Goal: Transaction & Acquisition: Purchase product/service

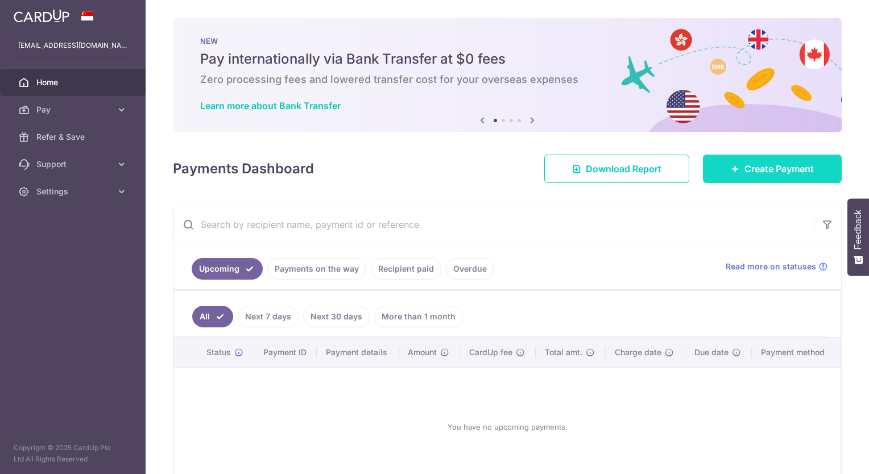
click at [771, 165] on span "Create Payment" at bounding box center [778, 169] width 69 height 14
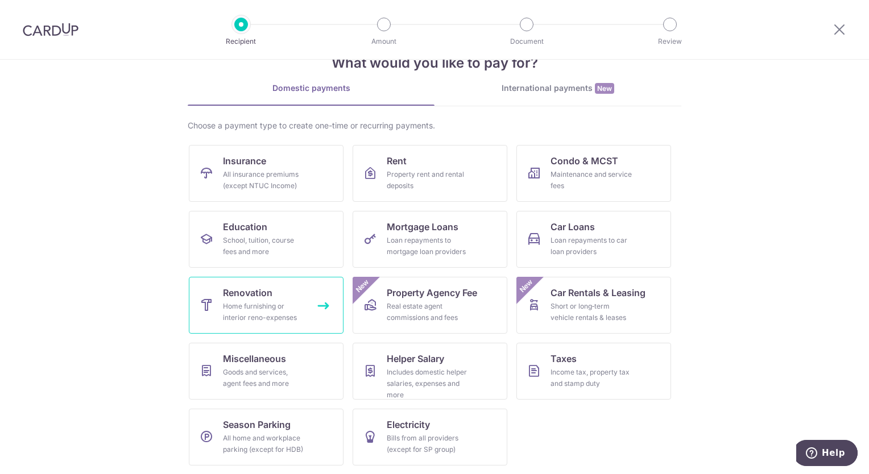
click at [235, 326] on link "Renovation Home furnishing or interior reno-expenses" at bounding box center [266, 305] width 155 height 57
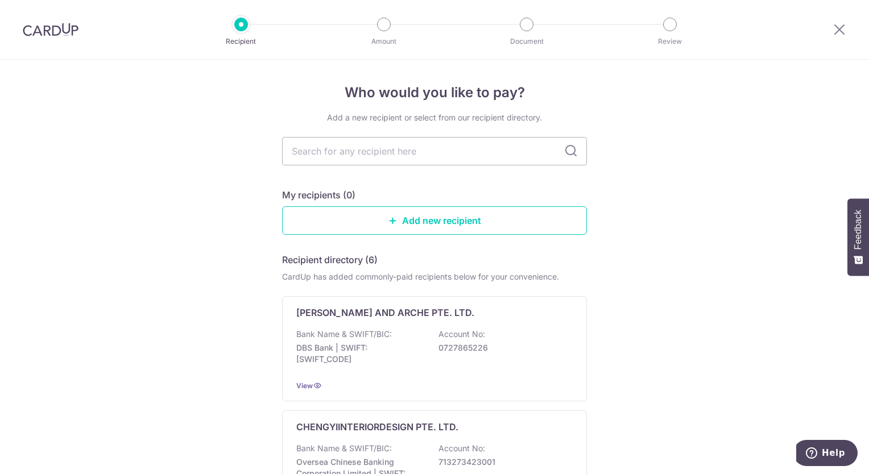
click at [573, 151] on icon at bounding box center [571, 151] width 14 height 14
click at [571, 151] on icon at bounding box center [571, 151] width 14 height 14
click at [442, 154] on input "text" at bounding box center [434, 151] width 305 height 28
type input "PJ artwork"
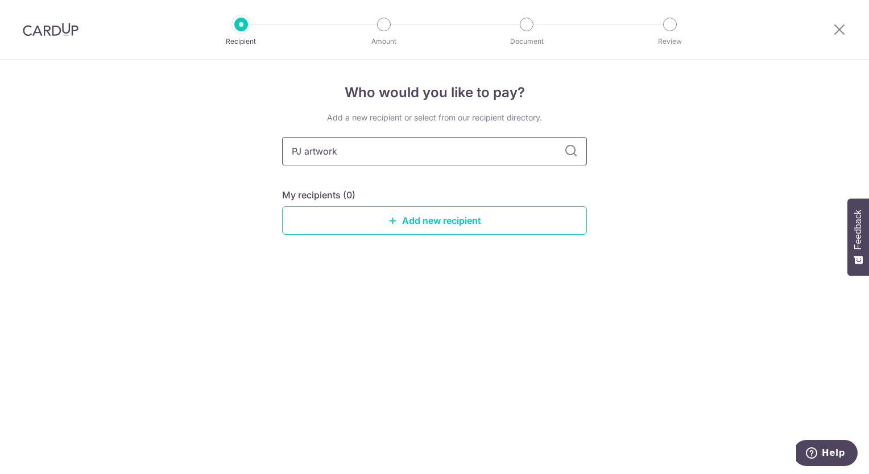
click at [581, 150] on input "PJ artwork" at bounding box center [434, 151] width 305 height 28
click at [563, 158] on input "PJ artwork" at bounding box center [434, 151] width 305 height 28
click at [459, 233] on link "Add new recipient" at bounding box center [434, 220] width 305 height 28
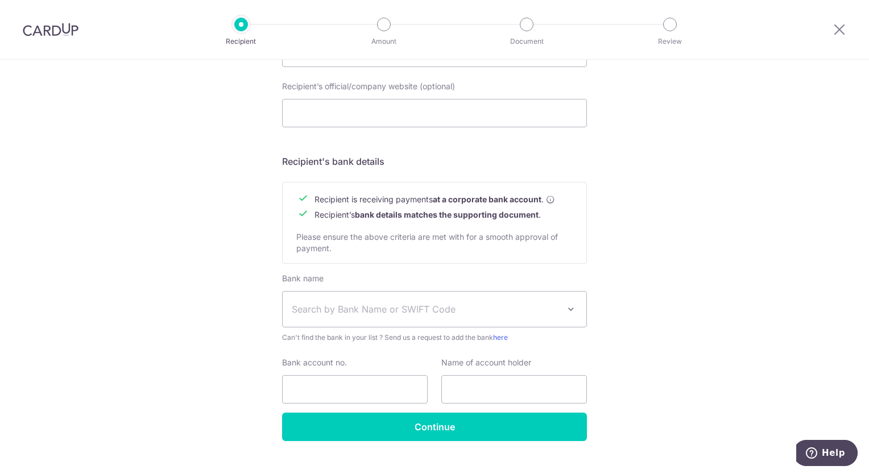
scroll to position [439, 0]
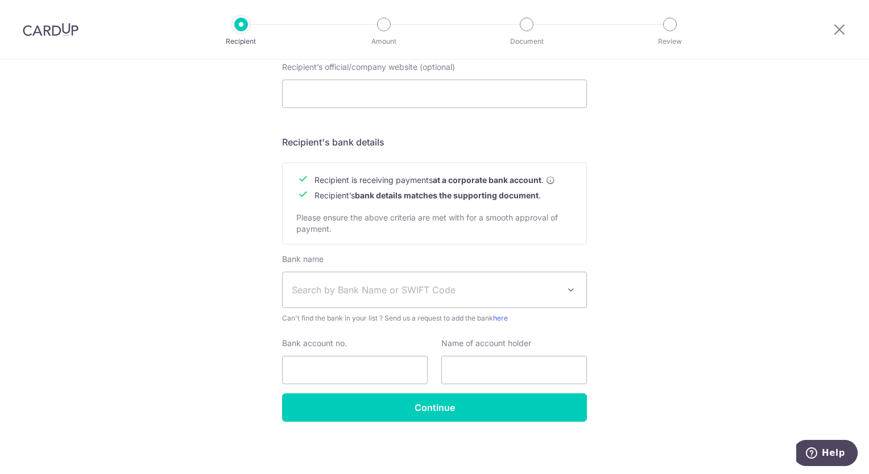
click at [437, 291] on span "Search by Bank Name or SWIFT Code" at bounding box center [425, 290] width 267 height 14
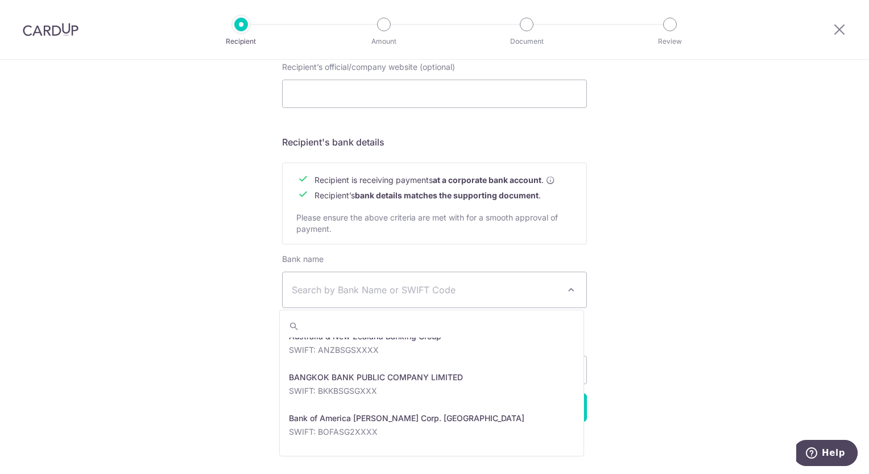
scroll to position [171, 0]
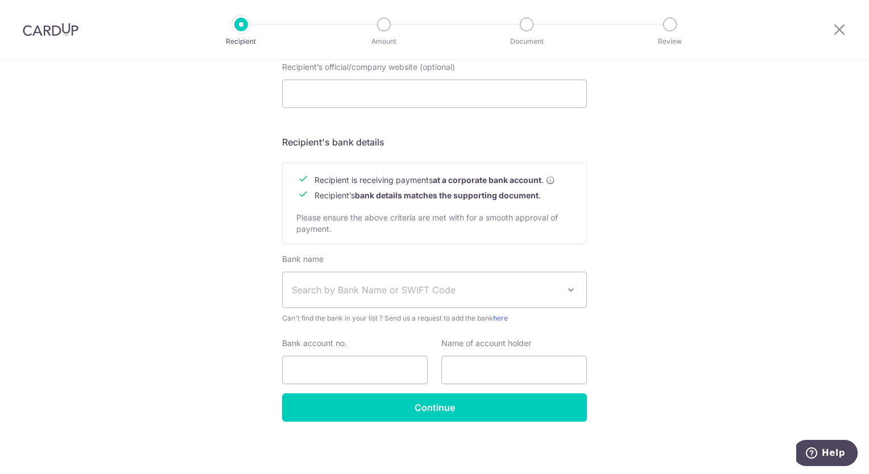
click at [775, 269] on div "Who would you like to pay? Your recipient does not need a CardUp account to rec…" at bounding box center [434, 47] width 869 height 855
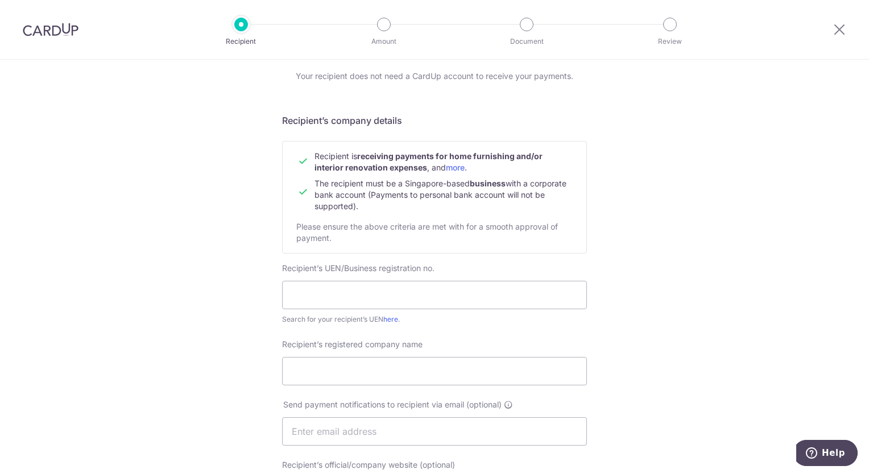
scroll to position [0, 0]
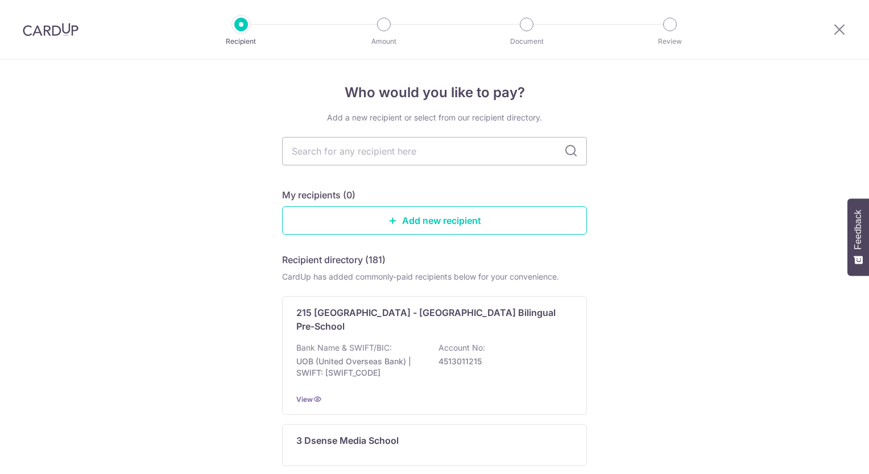
click at [424, 160] on input "text" at bounding box center [434, 151] width 305 height 28
type input "berries"
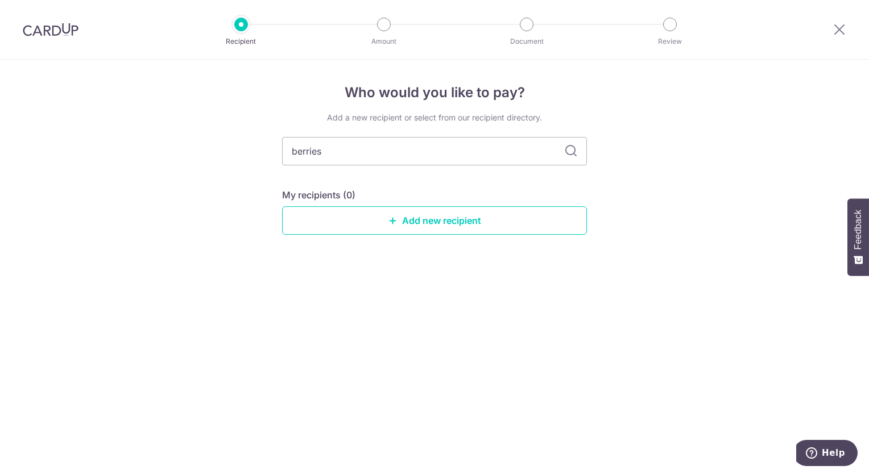
click at [575, 154] on icon at bounding box center [571, 151] width 14 height 14
click at [452, 215] on link "Add new recipient" at bounding box center [434, 220] width 305 height 28
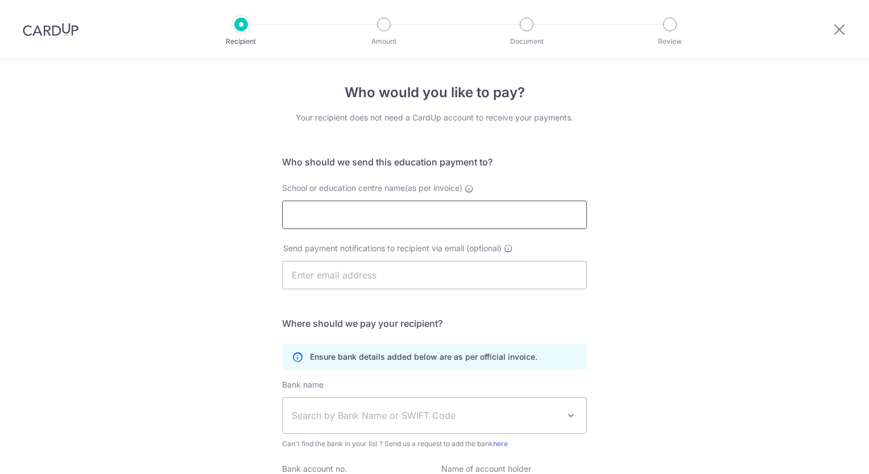
click at [420, 221] on input "School or education centre name(as per invoice)" at bounding box center [434, 215] width 305 height 28
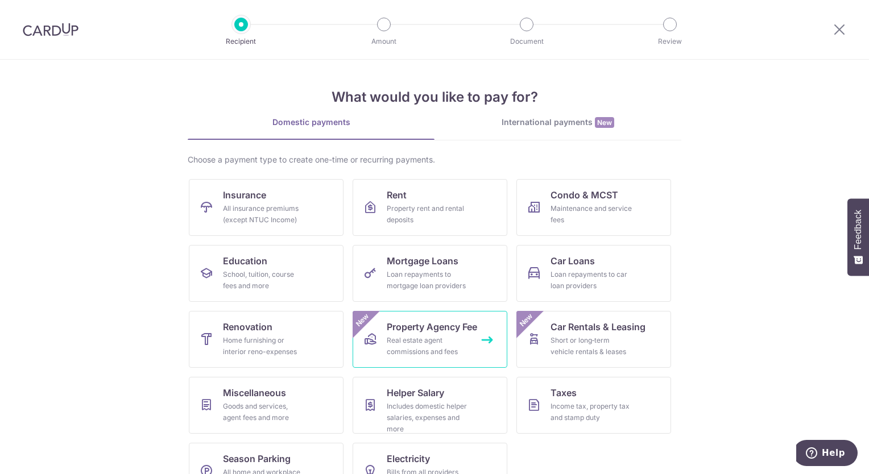
click at [401, 339] on div "Real estate agent commissions and fees" at bounding box center [428, 346] width 82 height 23
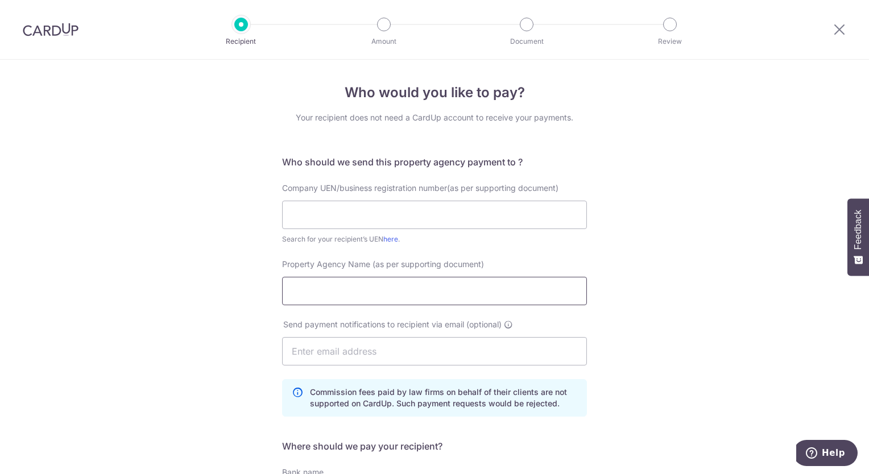
click at [343, 290] on input "Property Agency Name (as per supporting document)" at bounding box center [434, 291] width 305 height 28
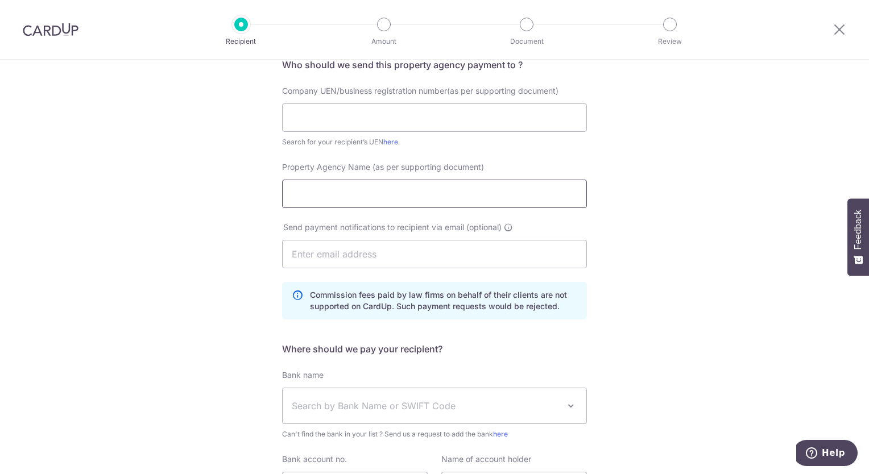
scroll to position [114, 0]
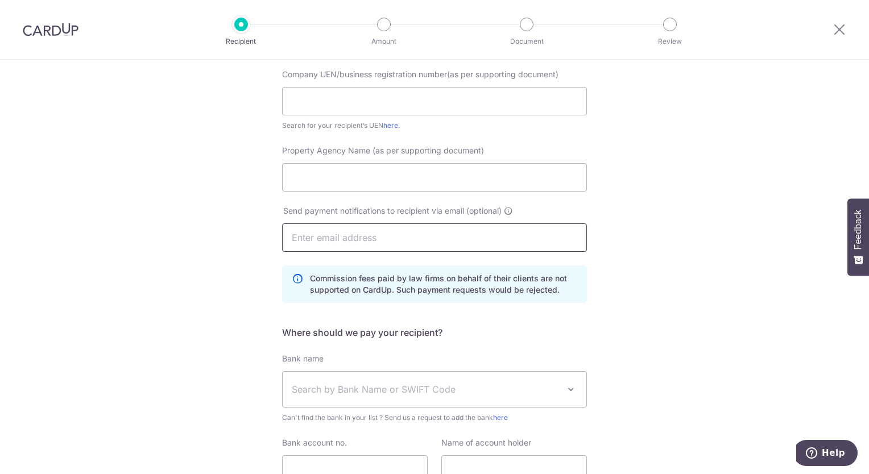
click at [337, 238] on input "text" at bounding box center [434, 237] width 305 height 28
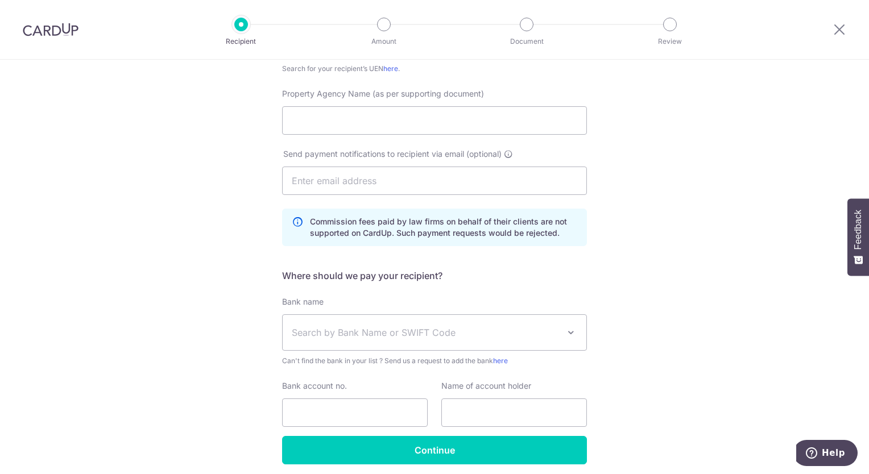
click at [215, 236] on div "Who would you like to pay? Your recipient does not need a CardUp account to rec…" at bounding box center [434, 203] width 869 height 629
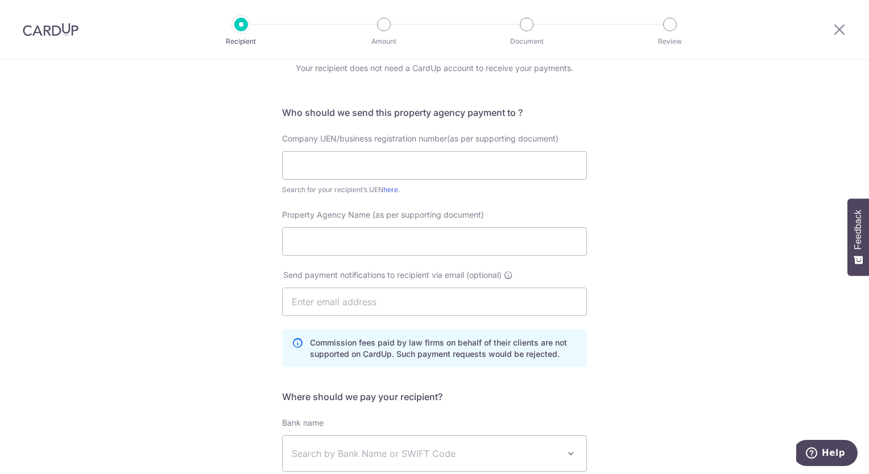
scroll to position [0, 0]
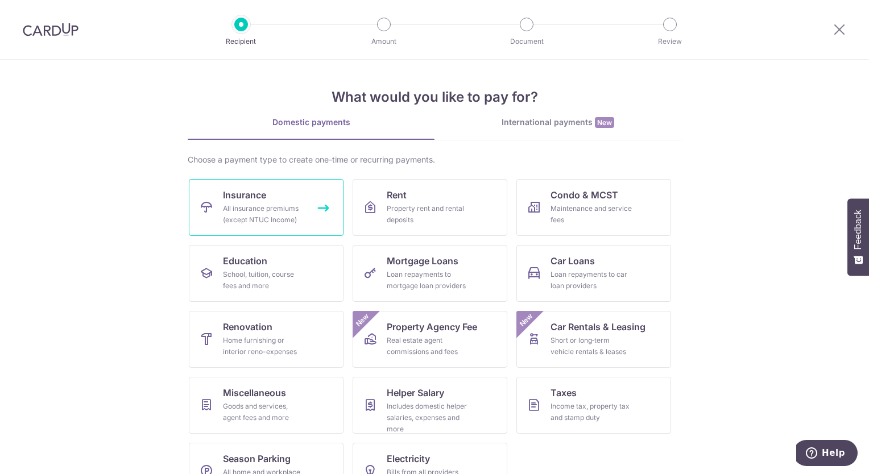
click at [213, 210] on link "Insurance All insurance premiums (except NTUC Income)" at bounding box center [266, 207] width 155 height 57
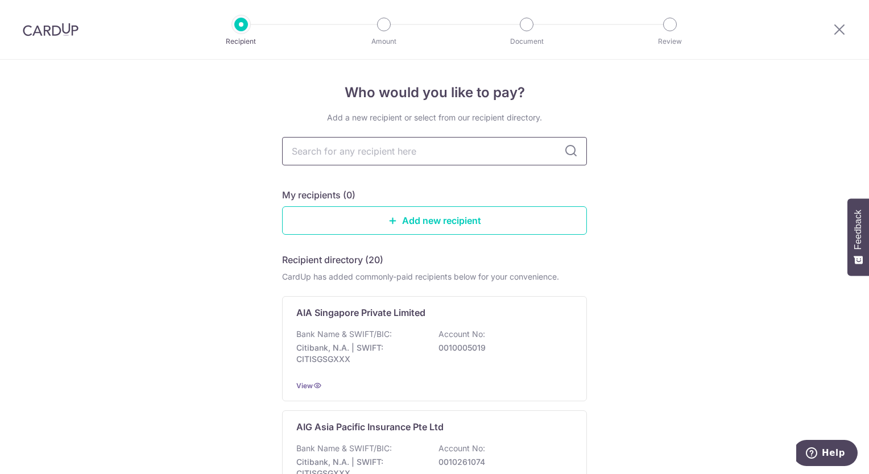
click at [396, 158] on input "text" at bounding box center [434, 151] width 305 height 28
type input "the grea"
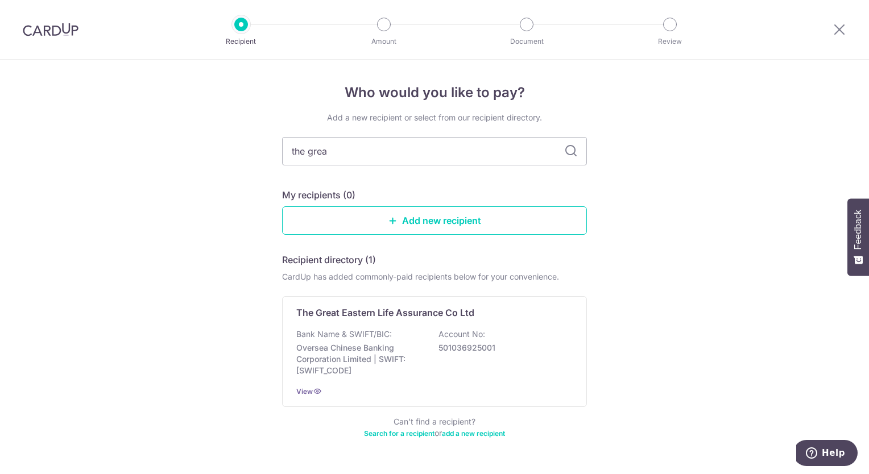
click at [571, 151] on icon at bounding box center [571, 151] width 14 height 14
click at [361, 333] on p "Bank Name & SWIFT/BIC:" at bounding box center [344, 334] width 96 height 11
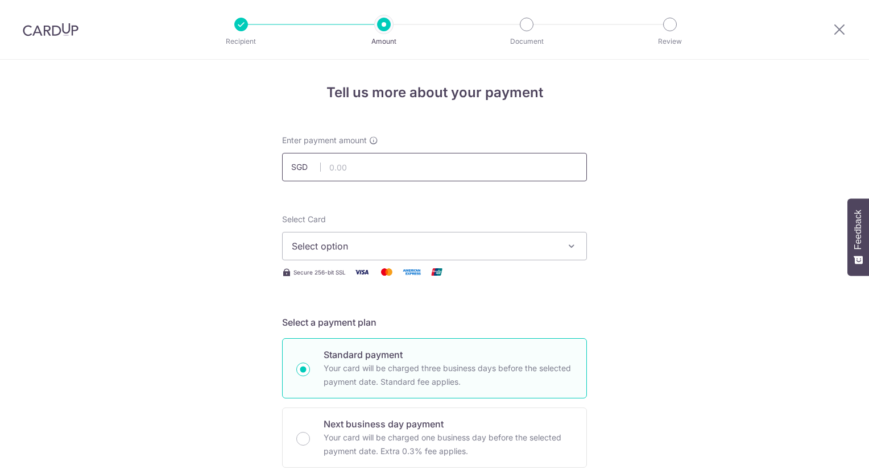
click at [403, 161] on input "text" at bounding box center [434, 167] width 305 height 28
click at [362, 169] on input "text" at bounding box center [434, 167] width 305 height 28
click button "Add Card" at bounding box center [0, 0] width 0 height 0
type input "205.20"
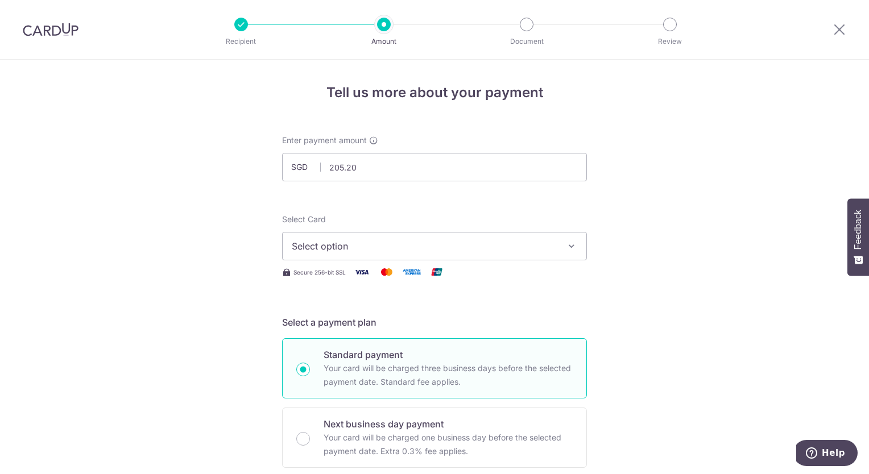
click at [398, 248] on span "Select option" at bounding box center [424, 246] width 265 height 14
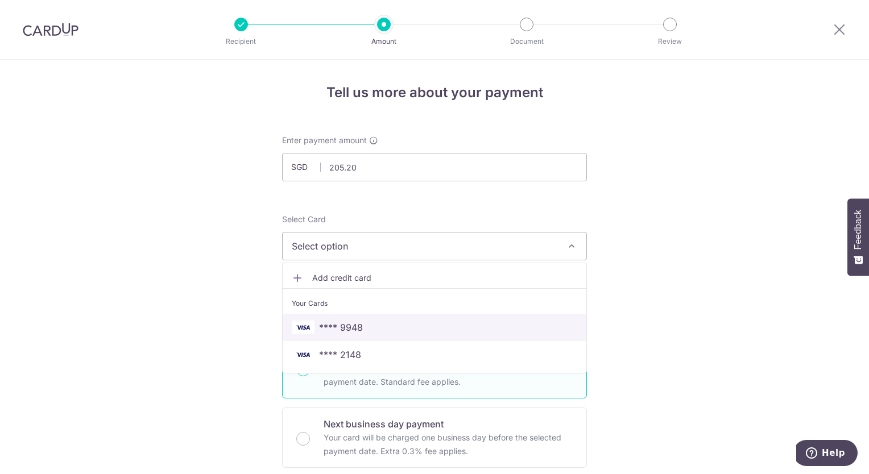
click at [401, 326] on span "**** 9948" at bounding box center [434, 328] width 285 height 14
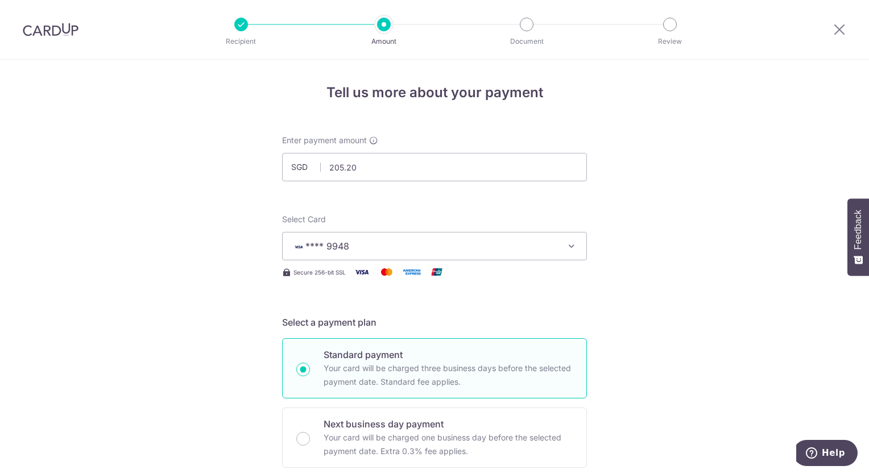
click at [396, 247] on span "**** 9948" at bounding box center [424, 246] width 265 height 14
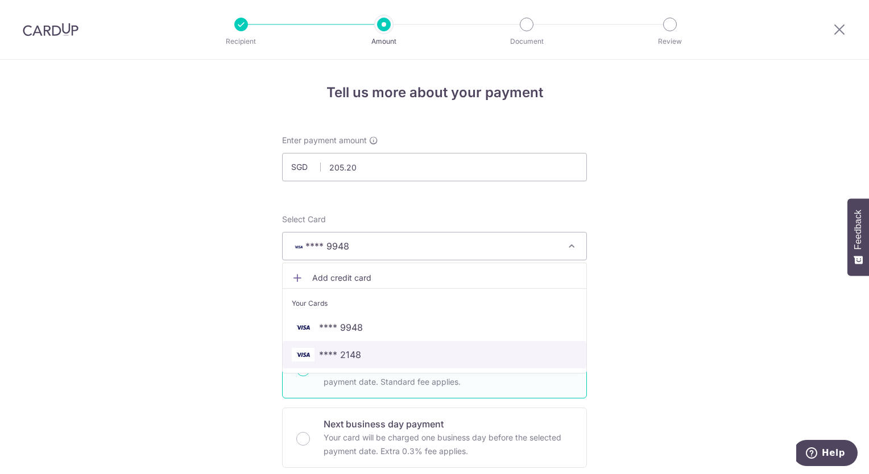
click at [374, 355] on span "**** 2148" at bounding box center [434, 355] width 285 height 14
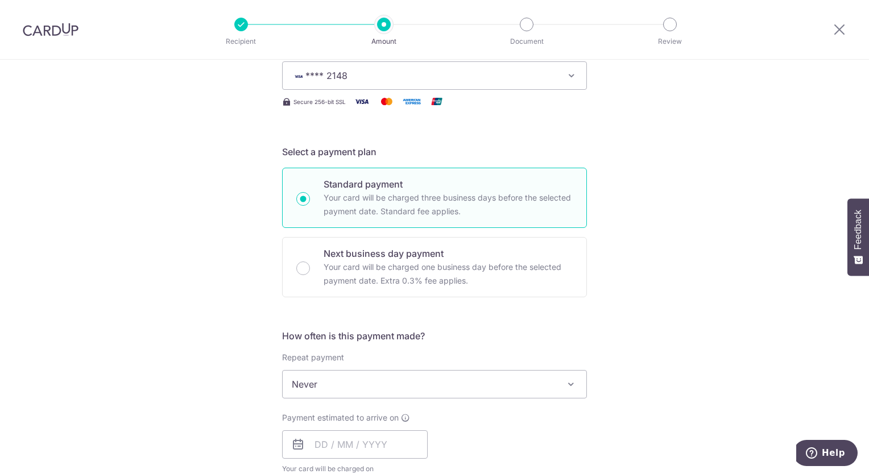
scroll to position [341, 0]
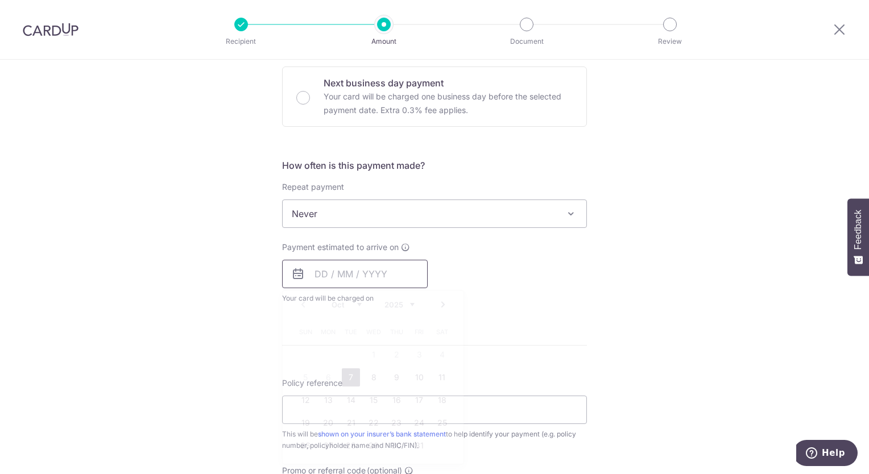
click at [334, 272] on input "text" at bounding box center [355, 274] width 146 height 28
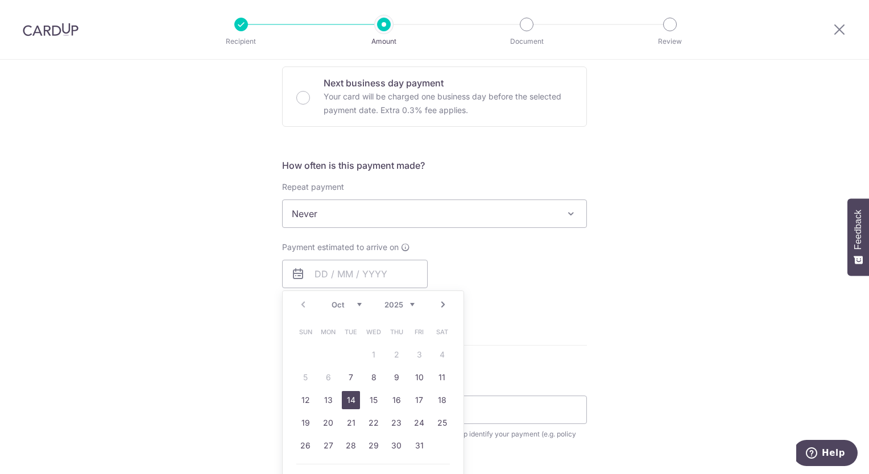
drag, startPoint x: 348, startPoint y: 395, endPoint x: 544, endPoint y: 266, distance: 234.5
click at [348, 395] on link "14" at bounding box center [351, 400] width 18 height 18
type input "[DATE]"
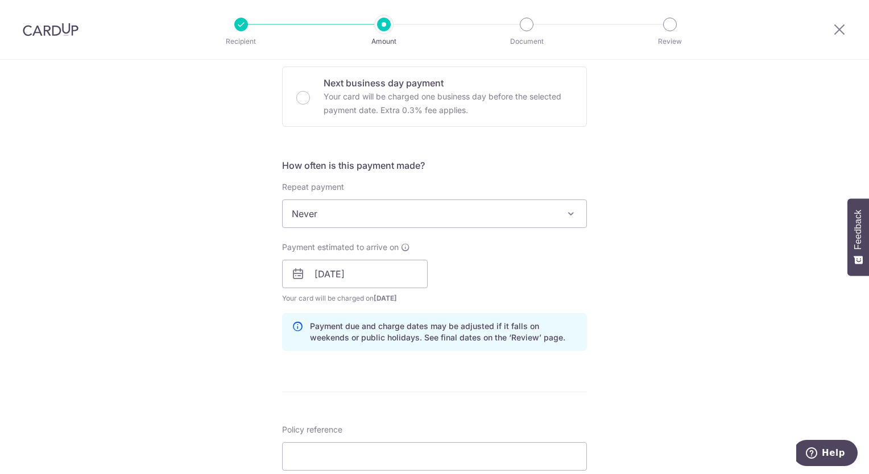
click at [545, 265] on div "Payment estimated to arrive on 14/10/2025 Prev Next Oct Nov Dec 2025 2026 2027 …" at bounding box center [434, 273] width 318 height 63
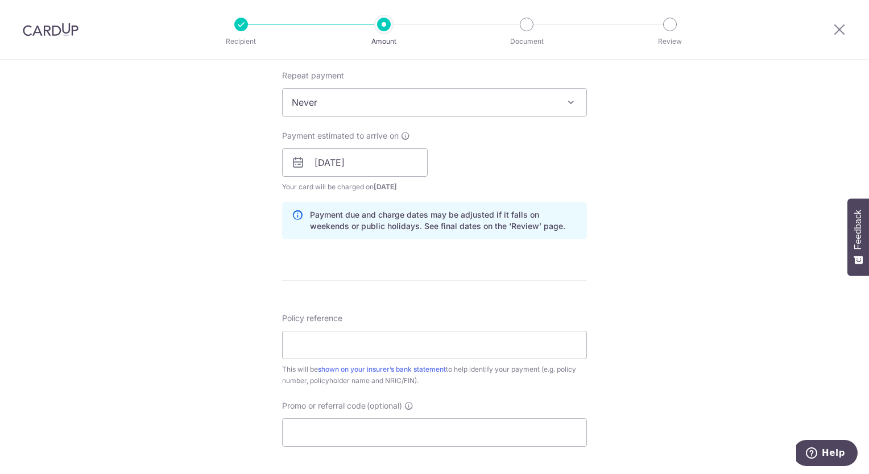
scroll to position [455, 0]
click at [438, 336] on input "Policy reference" at bounding box center [434, 343] width 305 height 28
paste input "6004522652"
type input "6"
paste input "6004522652"
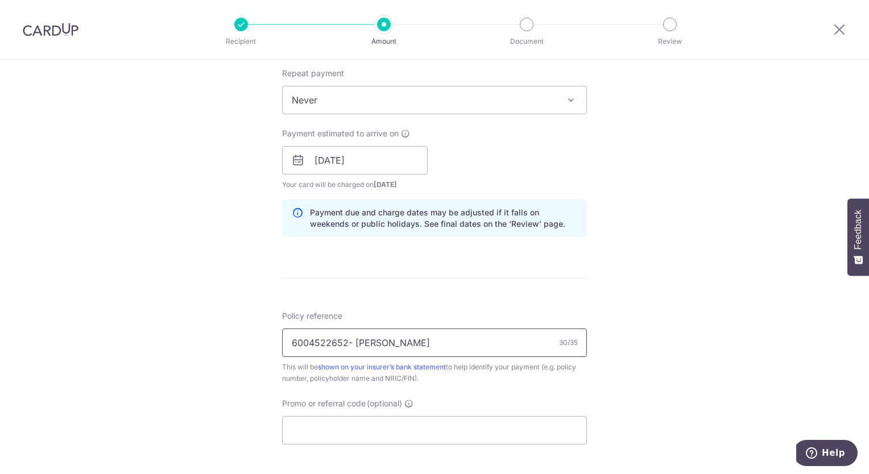
scroll to position [512, 0]
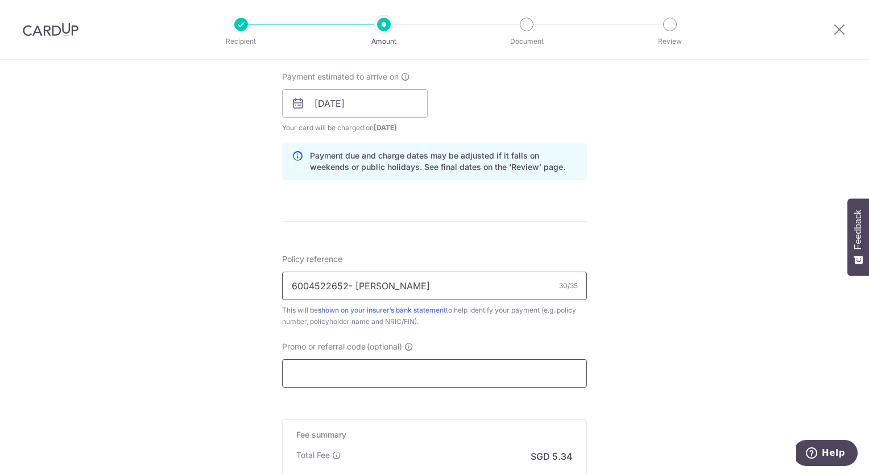
type input "6004522652- [PERSON_NAME]"
click at [403, 375] on input "Promo or referral code (optional)" at bounding box center [434, 373] width 305 height 28
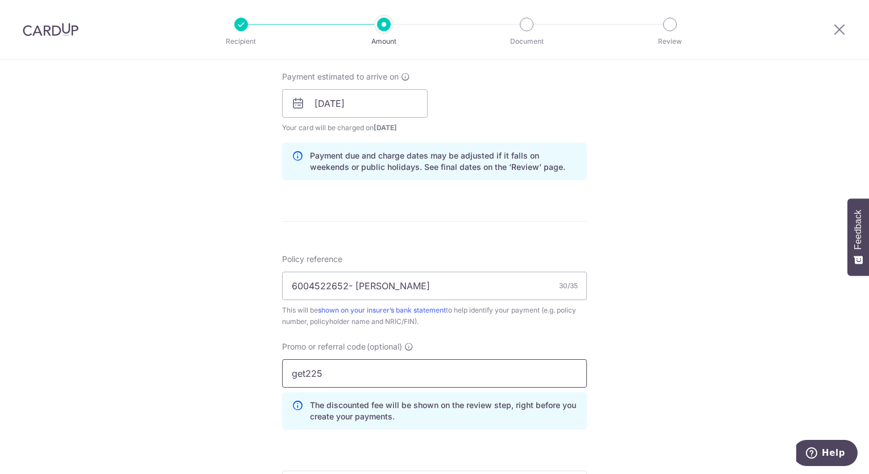
type input "get225"
click button "Add Card" at bounding box center [0, 0] width 0 height 0
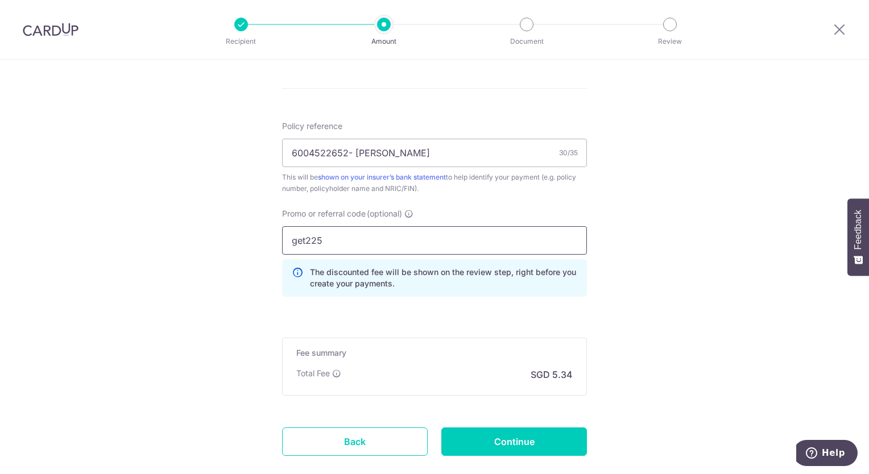
scroll to position [682, 0]
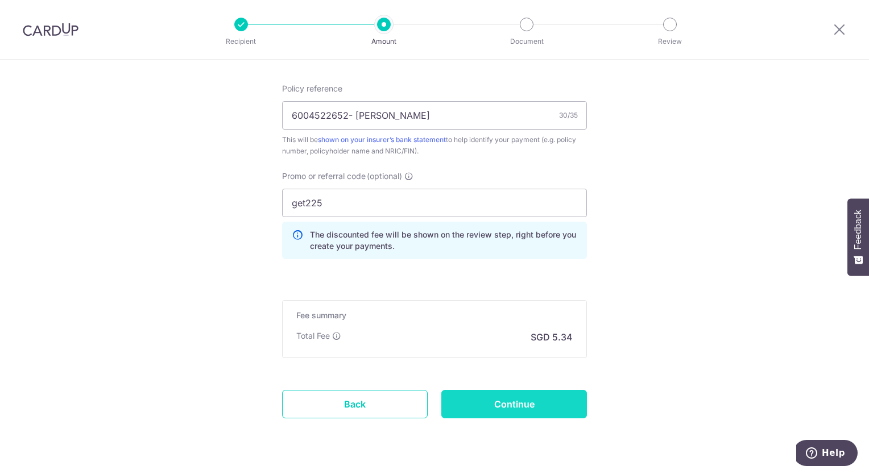
click at [530, 401] on input "Continue" at bounding box center [514, 404] width 146 height 28
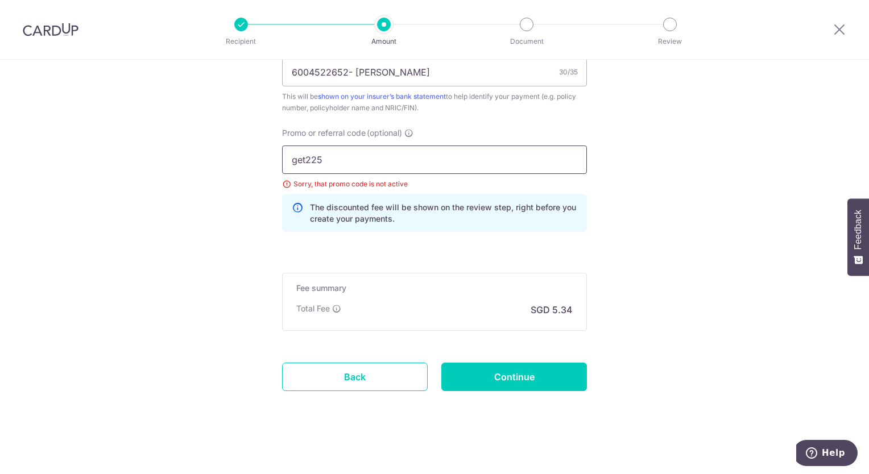
drag, startPoint x: 332, startPoint y: 163, endPoint x: 154, endPoint y: 119, distance: 183.3
type input "GET225"
click at [566, 385] on input "Continue" at bounding box center [514, 377] width 146 height 28
drag, startPoint x: 332, startPoint y: 159, endPoint x: 143, endPoint y: 158, distance: 188.8
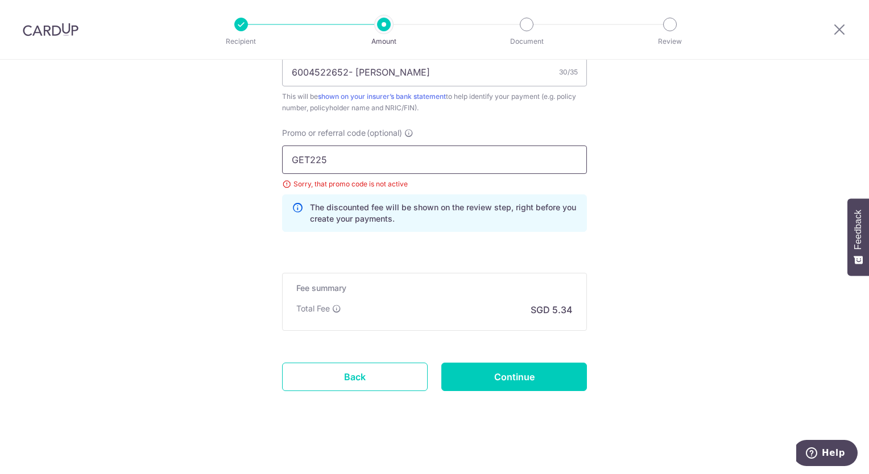
type input "OFF225"
click at [509, 385] on input "Continue" at bounding box center [514, 377] width 146 height 28
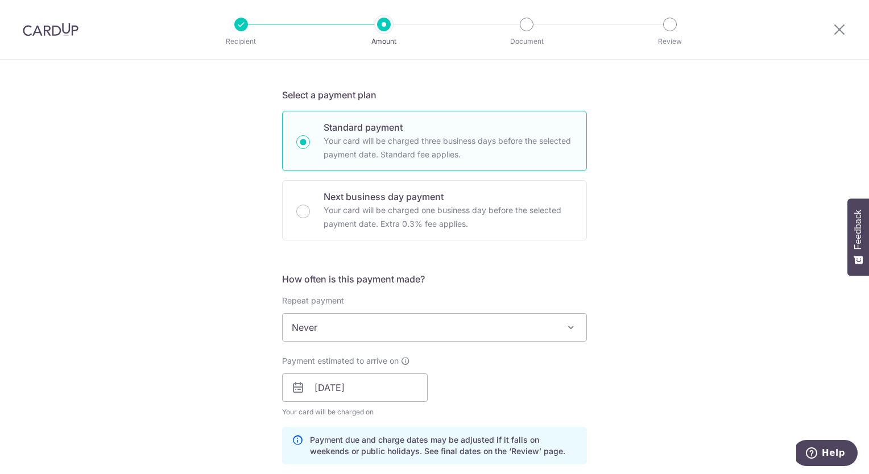
scroll to position [512, 0]
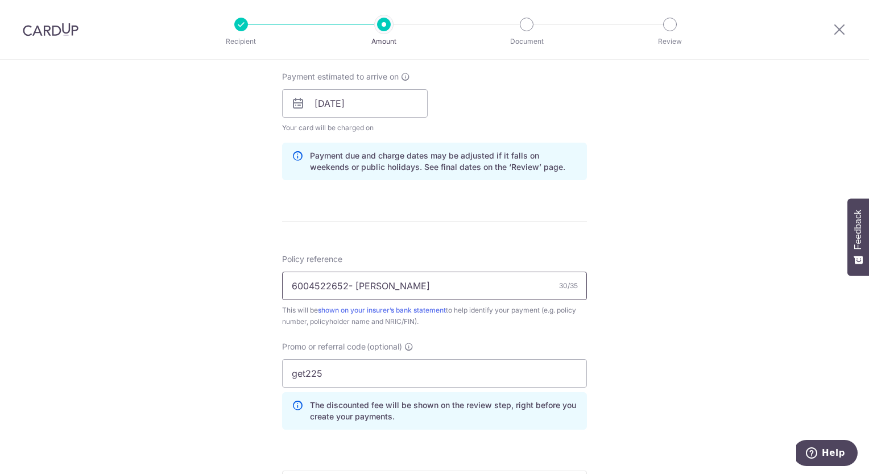
drag, startPoint x: 310, startPoint y: 285, endPoint x: 332, endPoint y: 266, distance: 29.4
click at [311, 285] on input "6004522652- [PERSON_NAME]" at bounding box center [434, 286] width 305 height 28
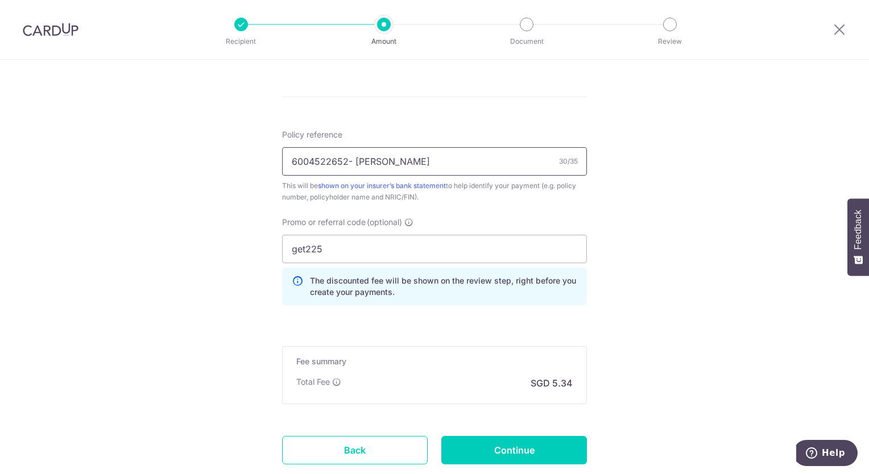
scroll to position [682, 0]
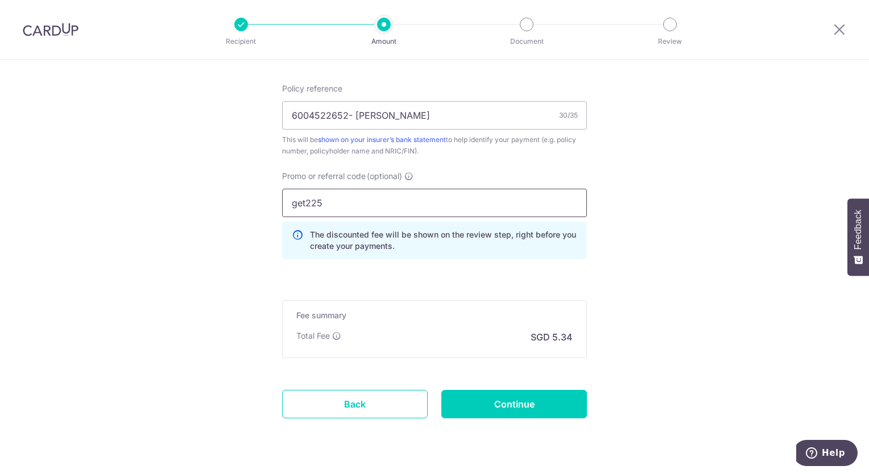
drag, startPoint x: 327, startPoint y: 200, endPoint x: 220, endPoint y: 201, distance: 106.9
type input "o"
type input "OFF225"
click at [507, 409] on input "Continue" at bounding box center [514, 404] width 146 height 28
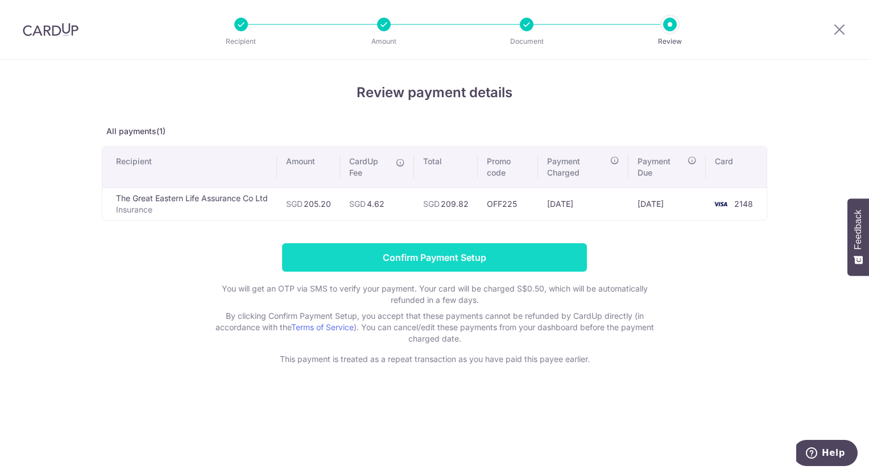
click at [437, 263] on input "Confirm Payment Setup" at bounding box center [434, 257] width 305 height 28
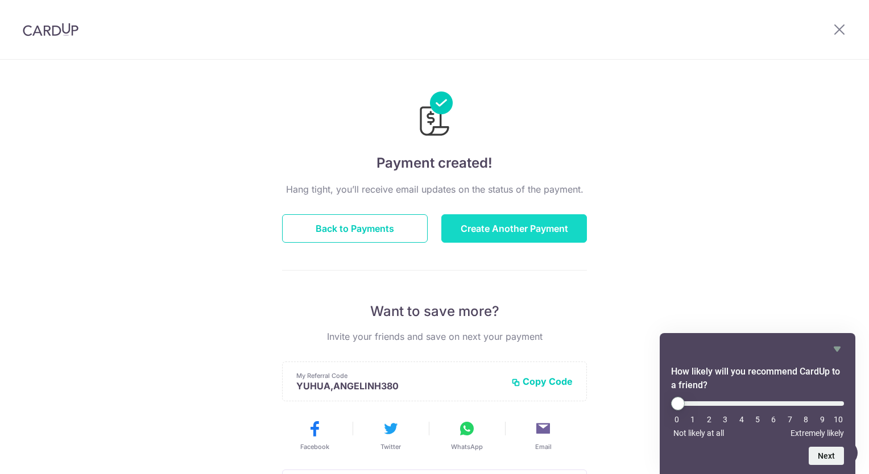
click at [488, 230] on button "Create Another Payment" at bounding box center [514, 228] width 146 height 28
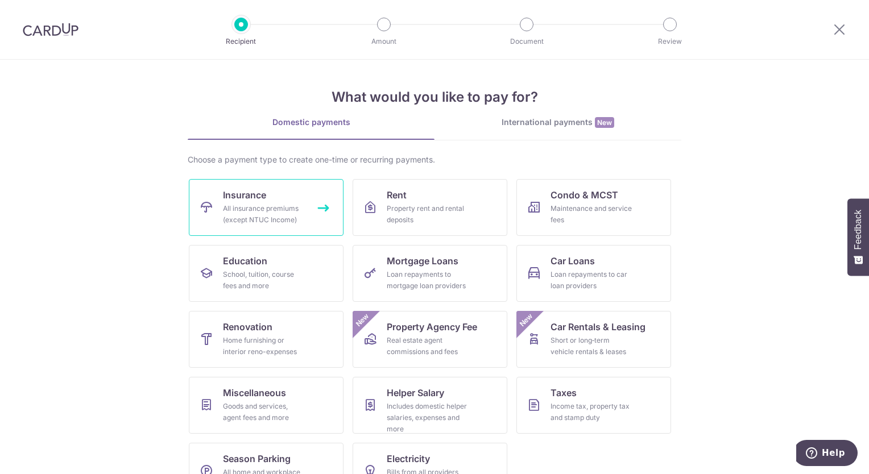
click at [284, 215] on div "All insurance premiums (except NTUC Income)" at bounding box center [264, 214] width 82 height 23
click at [401, 349] on div "Real estate agent commissions and fees" at bounding box center [428, 346] width 82 height 23
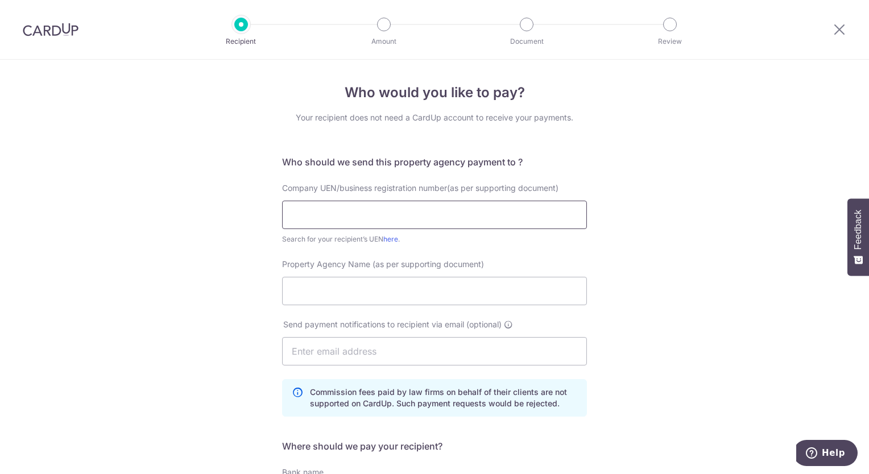
click at [379, 217] on input "text" at bounding box center [434, 215] width 305 height 28
type input "26440000"
click button "Submit Request" at bounding box center [0, 0] width 0 height 0
click at [409, 297] on input "Property Agency Name (as per supporting document)" at bounding box center [434, 291] width 305 height 28
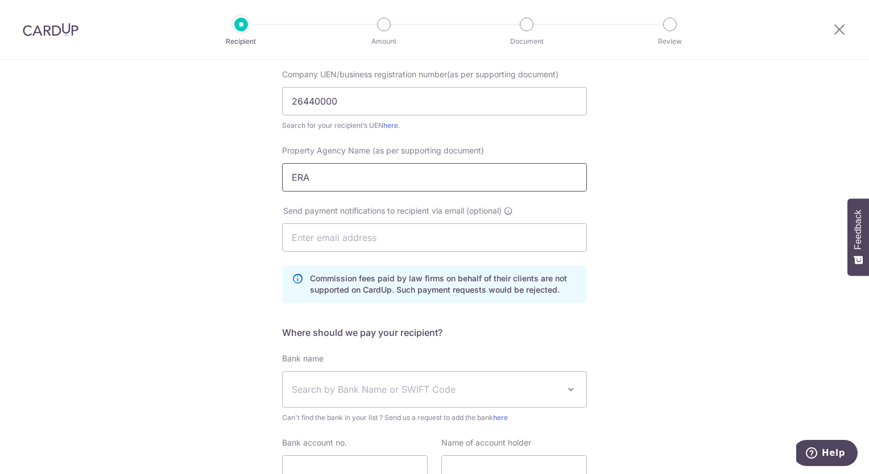
scroll to position [214, 0]
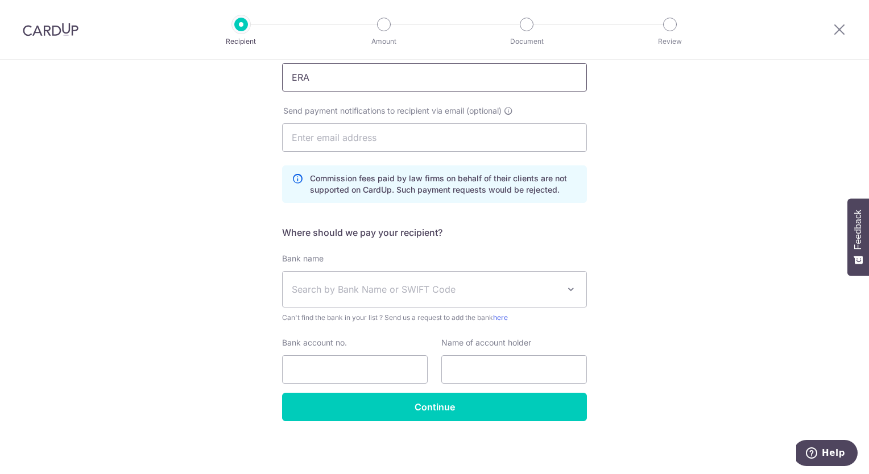
type input "ERA"
click at [381, 267] on div "Bank name Select Bank UBS AG ANEXT BANK PTE LTD Australia & New Zealand Banking…" at bounding box center [434, 288] width 305 height 70
click at [383, 296] on span "Search by Bank Name or SWIFT Code" at bounding box center [425, 290] width 267 height 14
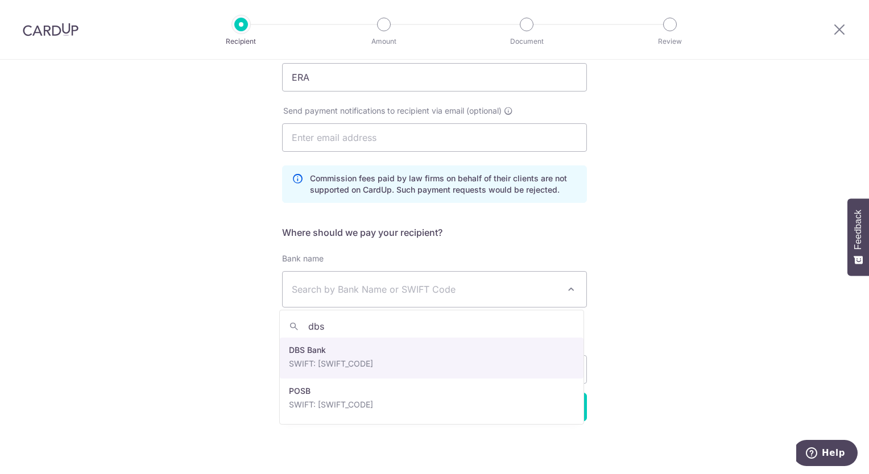
type input "dbs"
select select "6"
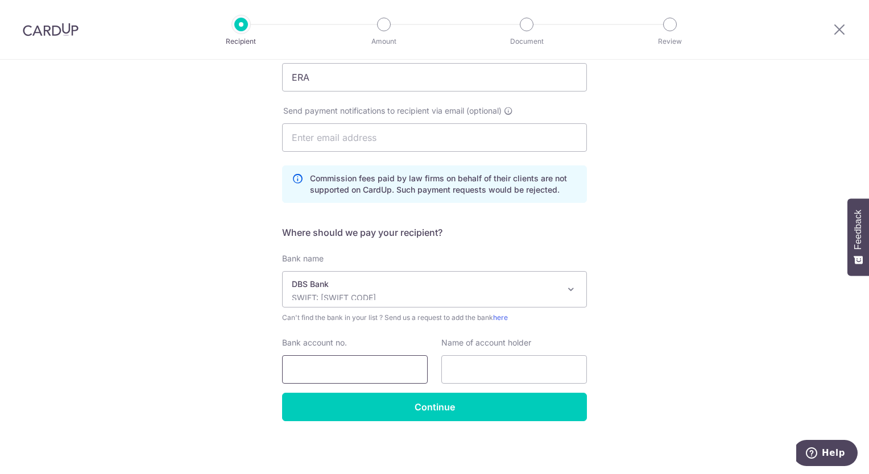
click at [342, 378] on input "Bank account no." at bounding box center [355, 369] width 146 height 28
type input "20062356"
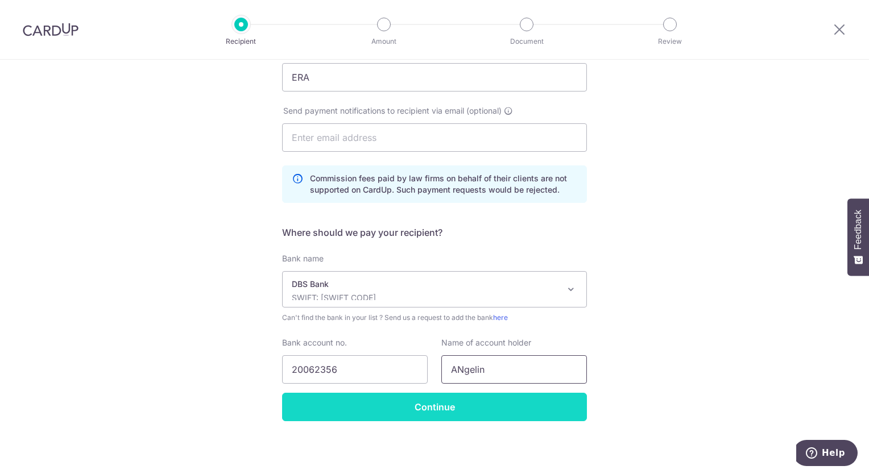
type input "ANgelin"
click at [375, 410] on input "Continue" at bounding box center [434, 407] width 305 height 28
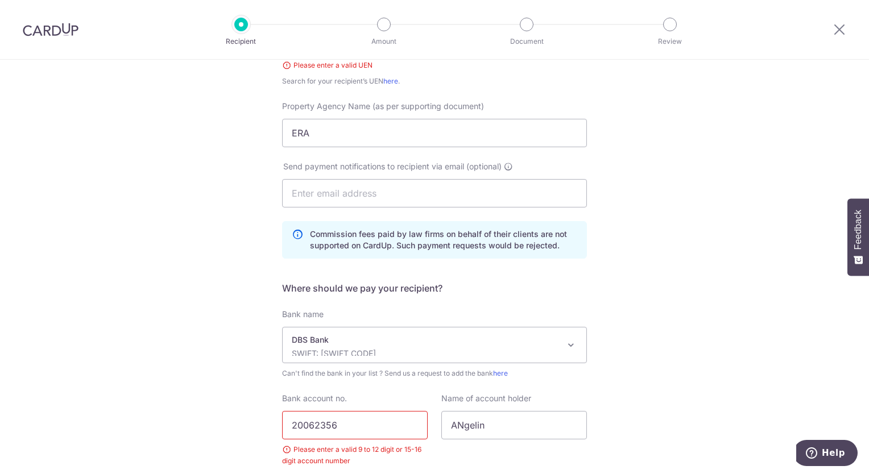
drag, startPoint x: 359, startPoint y: 424, endPoint x: 217, endPoint y: 424, distance: 142.1
click at [217, 424] on div "Who would you like to pay? Your recipient does not need a CardUp account to rec…" at bounding box center [434, 222] width 869 height 672
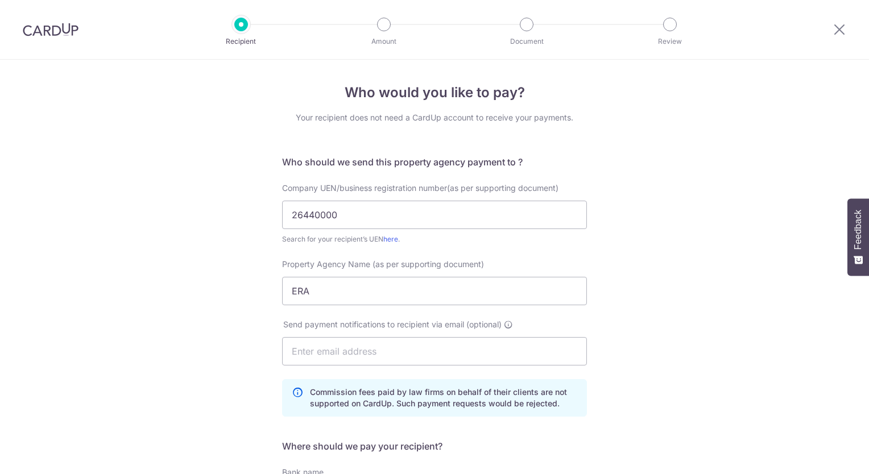
select select "6"
click at [47, 42] on div at bounding box center [50, 29] width 101 height 59
drag, startPoint x: 55, startPoint y: 27, endPoint x: 489, endPoint y: 66, distance: 435.6
click at [55, 27] on img at bounding box center [51, 30] width 56 height 14
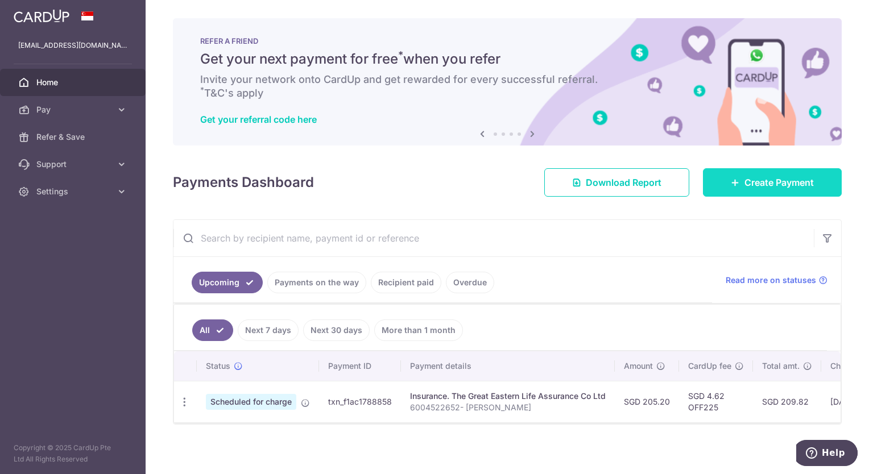
click at [793, 191] on link "Create Payment" at bounding box center [772, 182] width 139 height 28
click at [746, 182] on span "Create Payment" at bounding box center [778, 183] width 69 height 14
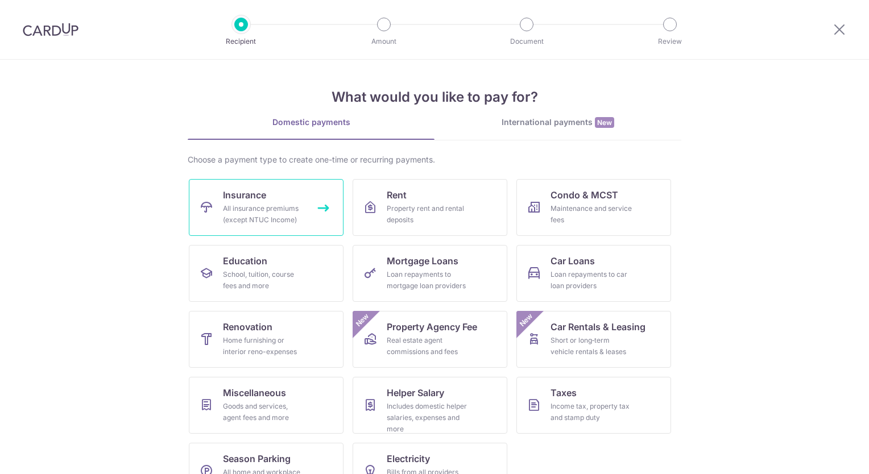
click at [226, 222] on div "All insurance premiums (except NTUC Income)" at bounding box center [264, 214] width 82 height 23
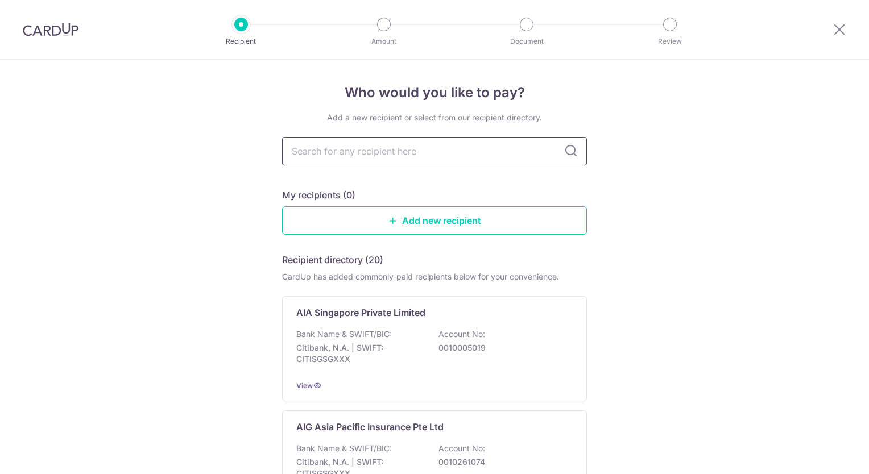
drag, startPoint x: 0, startPoint y: 0, endPoint x: 403, endPoint y: 154, distance: 431.0
click at [403, 154] on input "text" at bounding box center [434, 151] width 305 height 28
type input "the great"
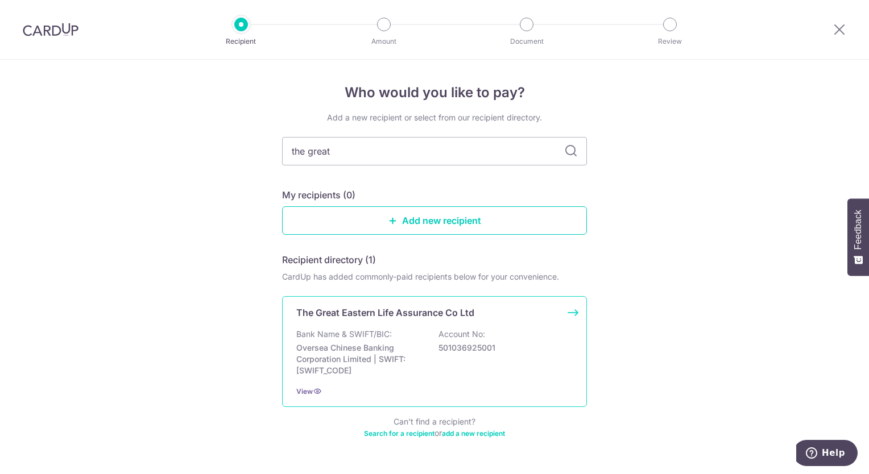
click at [348, 329] on p "Bank Name & SWIFT/BIC:" at bounding box center [344, 334] width 96 height 11
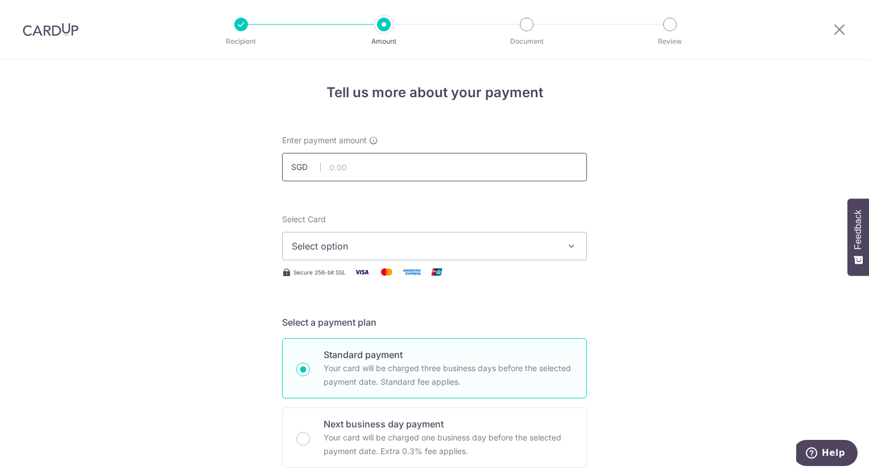
drag, startPoint x: 384, startPoint y: 163, endPoint x: 401, endPoint y: 166, distance: 17.4
click at [384, 163] on input "text" at bounding box center [434, 167] width 305 height 28
paste input "848.66"
type input "848.66"
click at [352, 242] on span "Select option" at bounding box center [424, 246] width 265 height 14
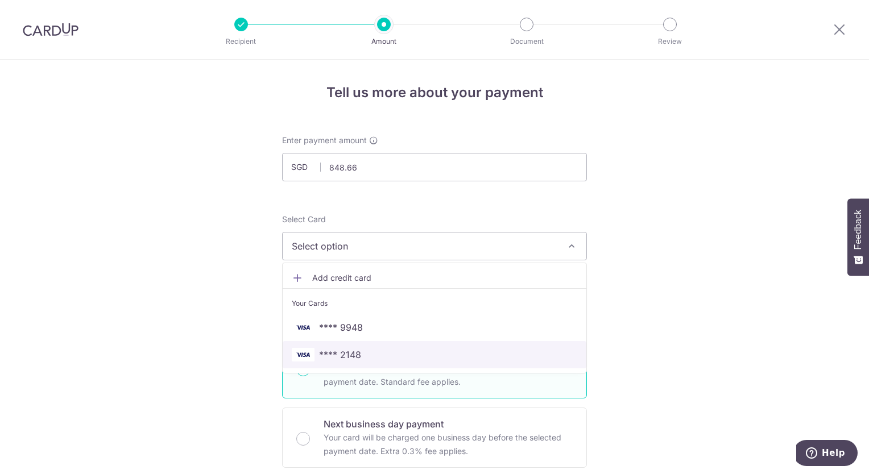
click at [358, 352] on span "**** 2148" at bounding box center [434, 355] width 285 height 14
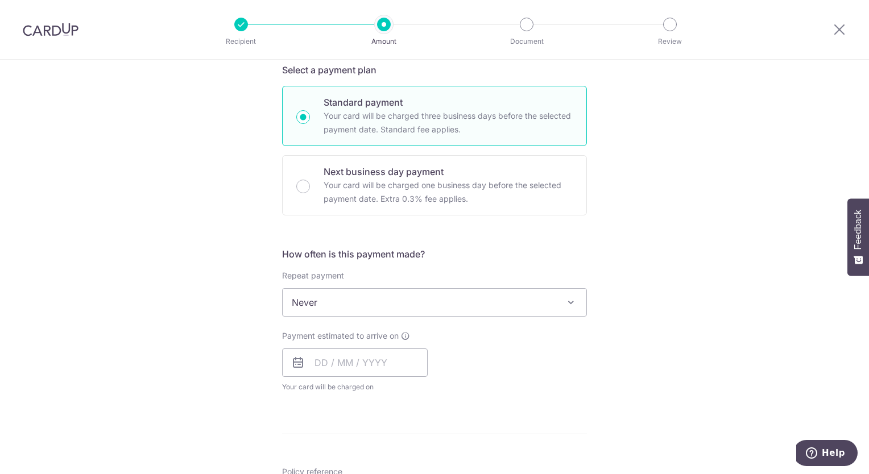
scroll to position [341, 0]
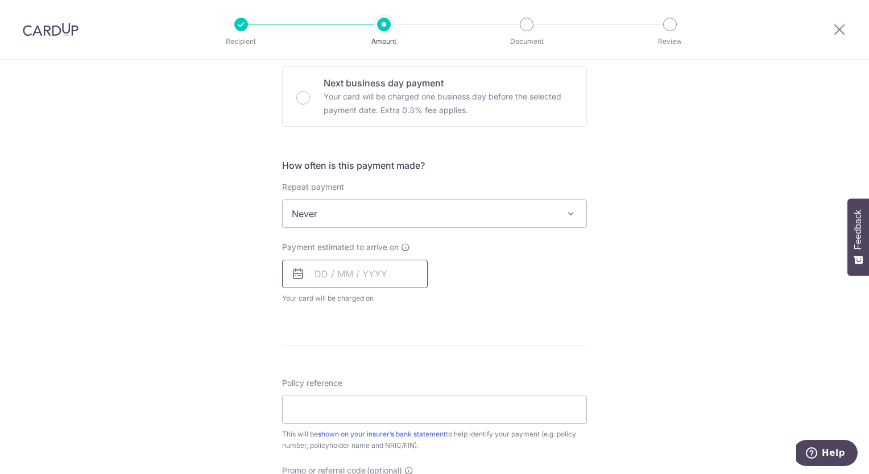
click at [347, 279] on input "text" at bounding box center [355, 274] width 146 height 28
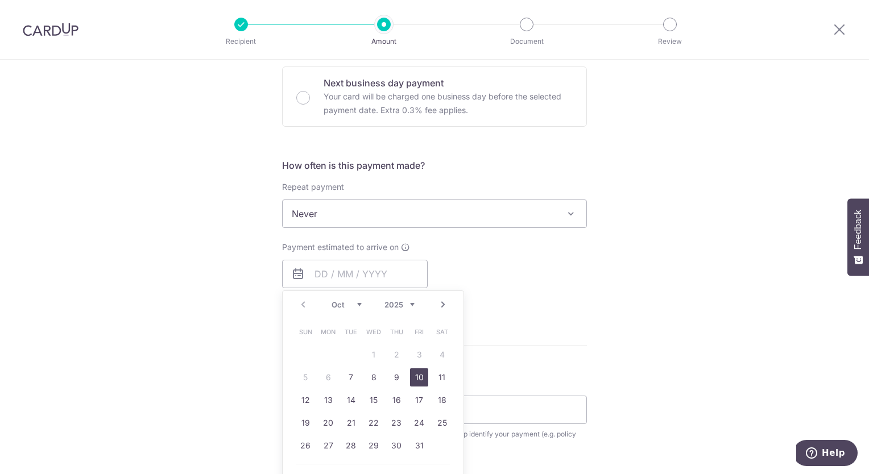
drag, startPoint x: 412, startPoint y: 376, endPoint x: 597, endPoint y: 281, distance: 208.0
click at [412, 376] on link "10" at bounding box center [419, 377] width 18 height 18
type input "[DATE]"
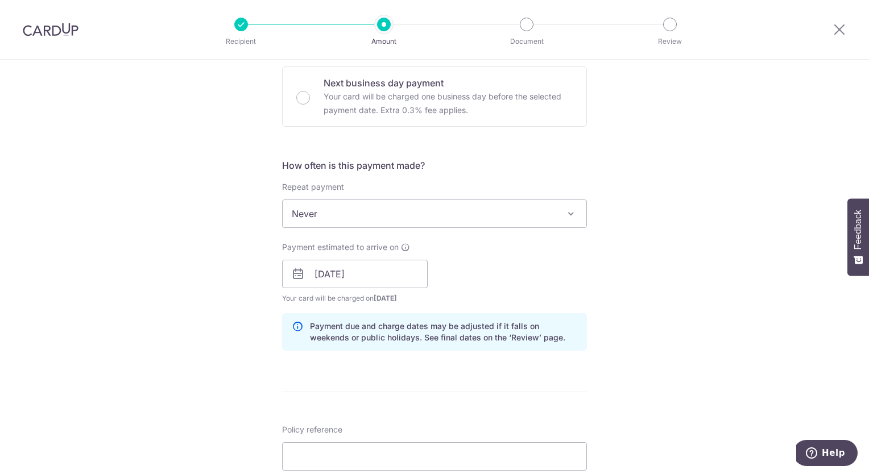
click at [600, 280] on div "Tell us more about your payment Enter payment amount SGD 848.66 848.66 Select C…" at bounding box center [434, 256] width 869 height 1075
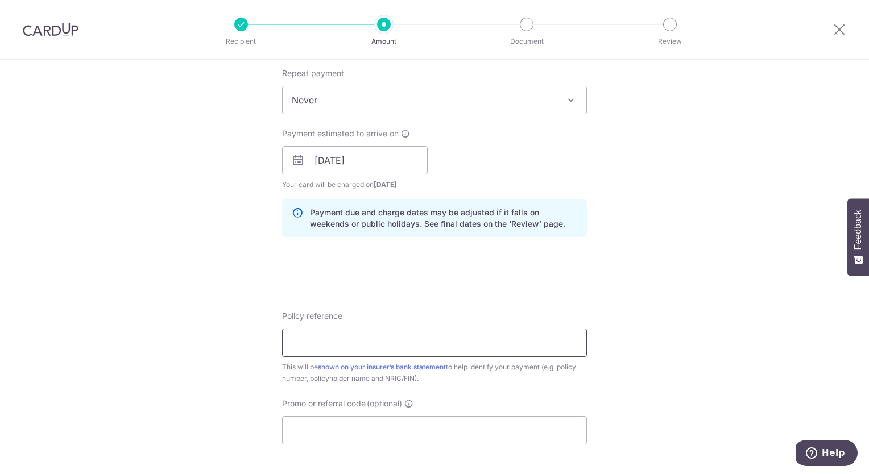
click at [359, 341] on input "Policy reference" at bounding box center [434, 343] width 305 height 28
paste input "0204640727"
type input "0204640727- [PERSON_NAME]"
click at [290, 429] on input "Promo or referral code (optional)" at bounding box center [434, 430] width 305 height 28
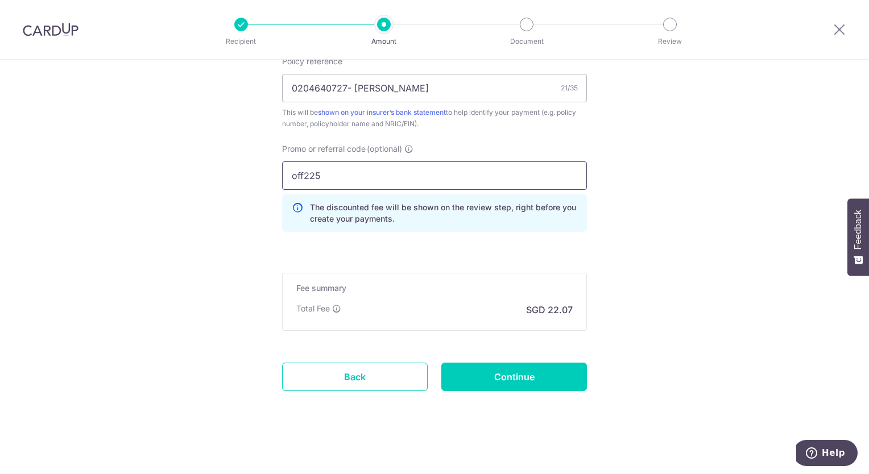
scroll to position [710, 0]
type input "off225"
click at [566, 366] on input "Continue" at bounding box center [514, 377] width 146 height 28
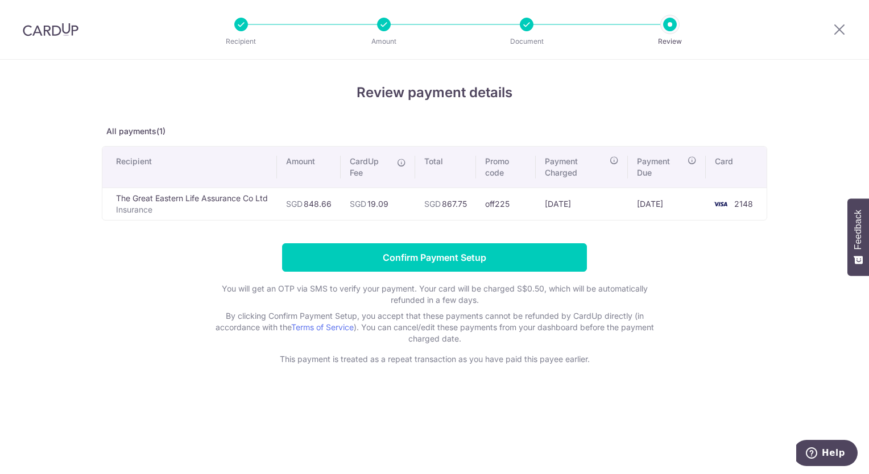
click at [764, 271] on form "Confirm Payment Setup You will get an OTP via SMS to verify your payment. Your …" at bounding box center [434, 304] width 665 height 122
drag, startPoint x: 82, startPoint y: 72, endPoint x: 18, endPoint y: 24, distance: 79.7
click at [82, 72] on div "Review payment details All payments(1) Recipient Amount CardUp Fee Total Promo …" at bounding box center [434, 267] width 869 height 414
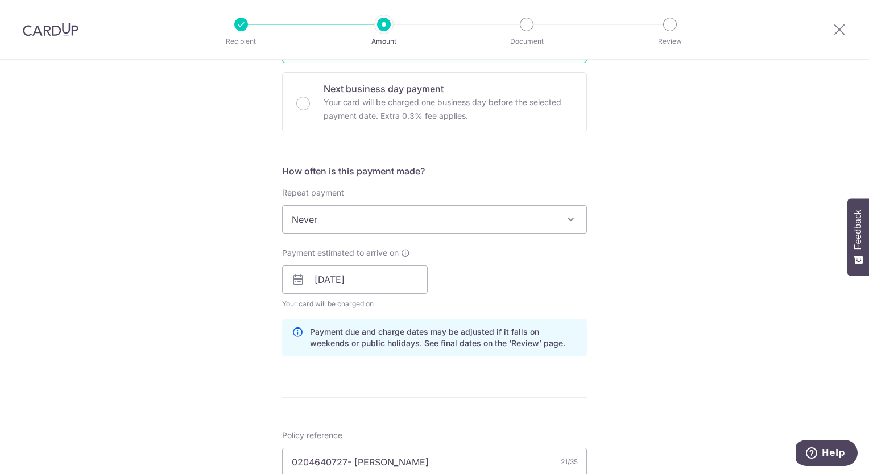
scroll to position [341, 0]
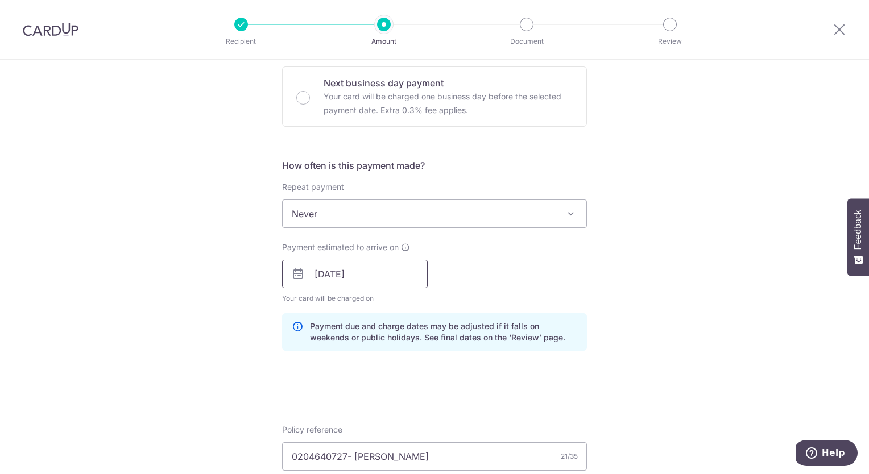
click at [385, 280] on input "10/10/2025" at bounding box center [355, 274] width 146 height 28
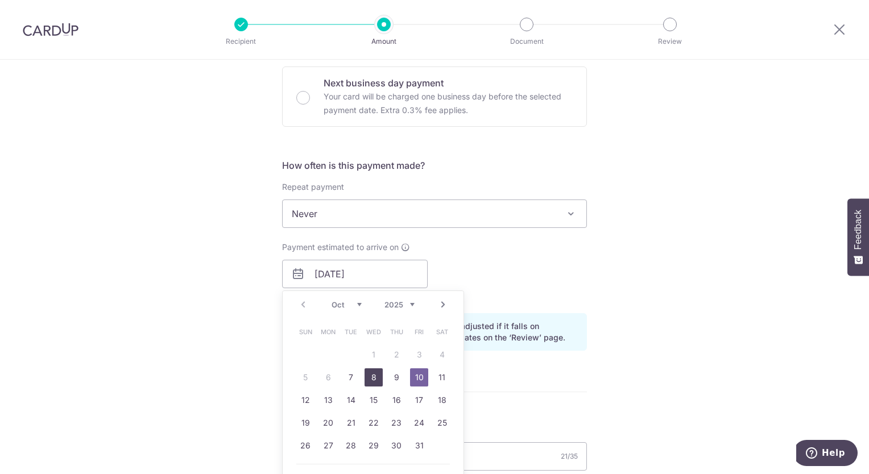
click at [372, 375] on link "8" at bounding box center [373, 377] width 18 height 18
type input "08/10/2025"
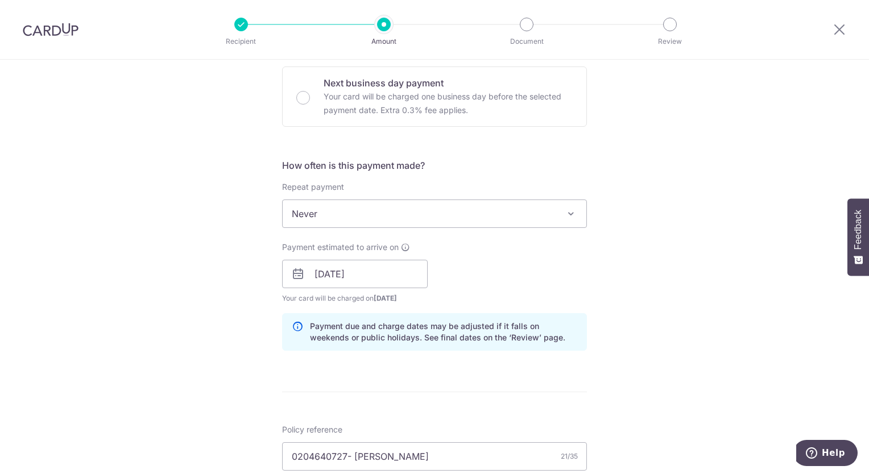
click at [591, 281] on div "Tell us more about your payment Enter payment amount SGD 848.66 848.66 Select C…" at bounding box center [434, 282] width 869 height 1126
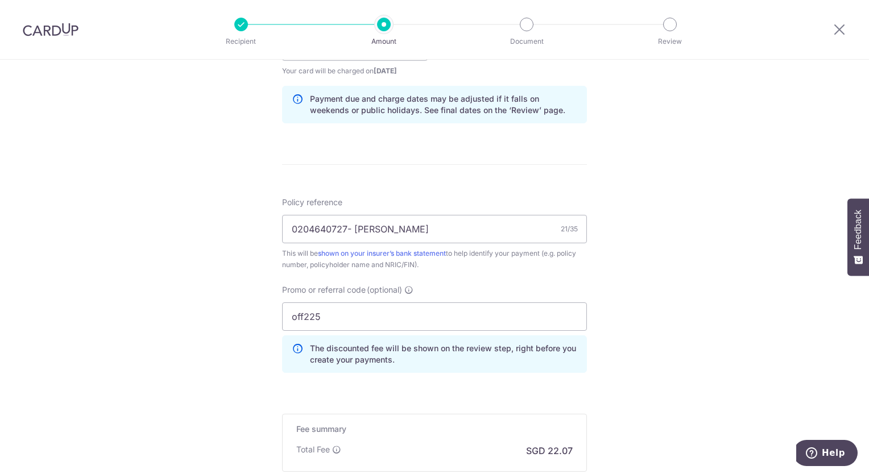
scroll to position [710, 0]
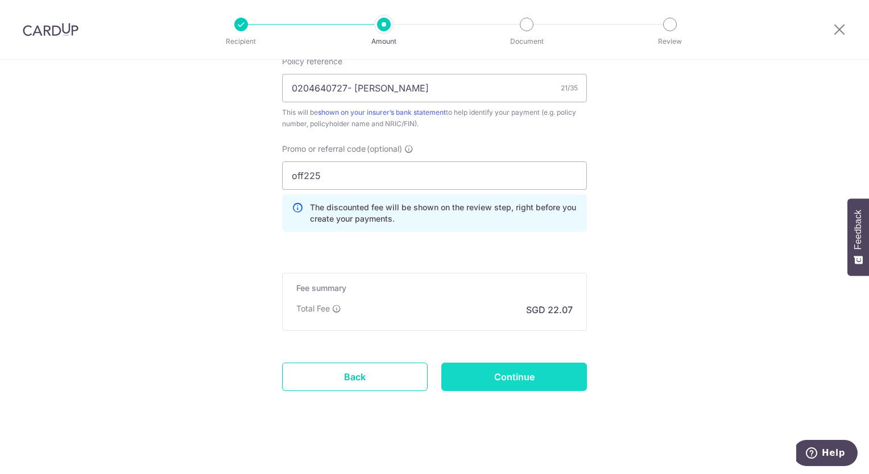
click at [557, 370] on input "Continue" at bounding box center [514, 377] width 146 height 28
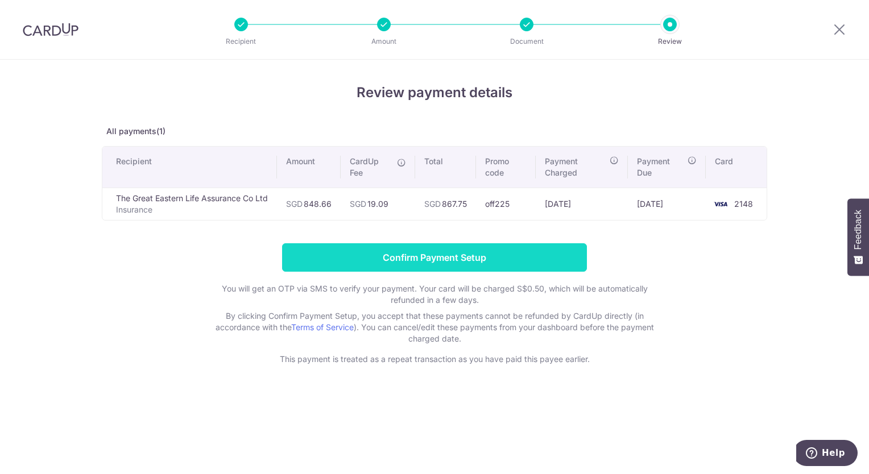
click at [363, 262] on input "Confirm Payment Setup" at bounding box center [434, 257] width 305 height 28
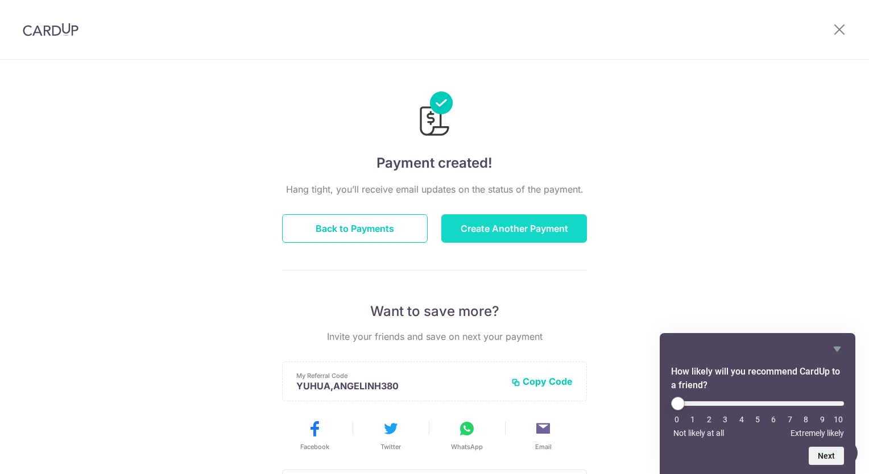
click at [493, 231] on button "Create Another Payment" at bounding box center [514, 228] width 146 height 28
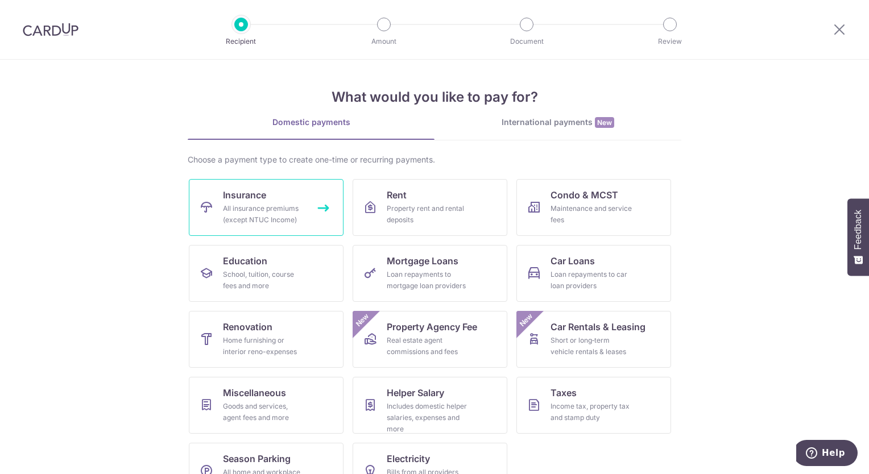
click at [300, 208] on div "All insurance premiums (except NTUC Income)" at bounding box center [264, 214] width 82 height 23
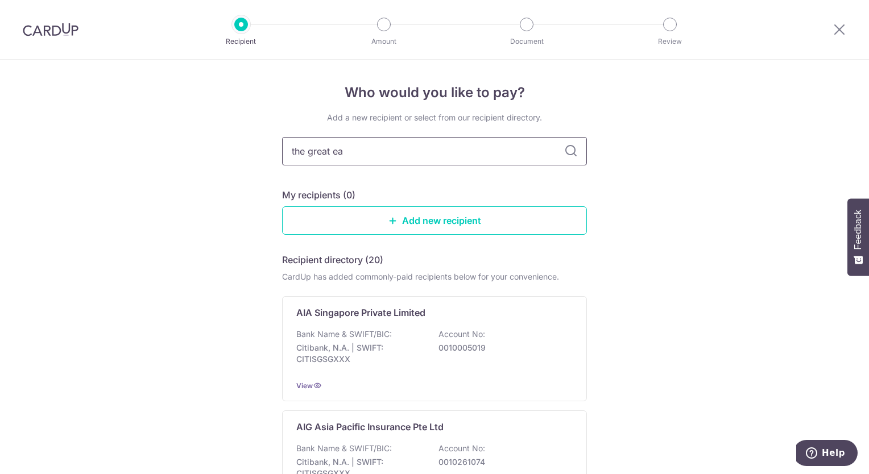
type input "the great ear"
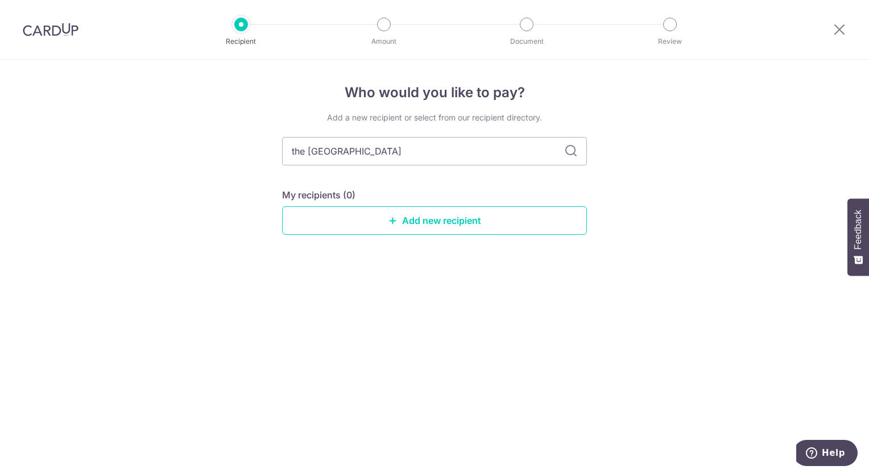
type input "the great easter"
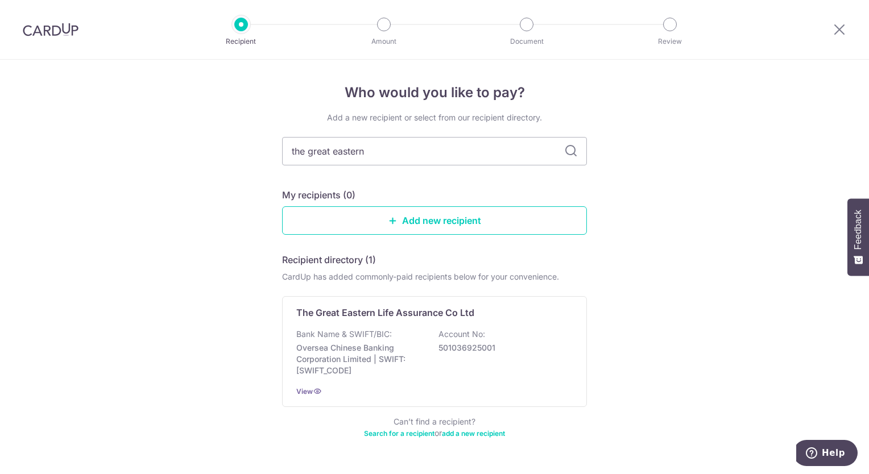
type input "the great eastern"
click at [567, 156] on icon at bounding box center [571, 151] width 14 height 14
click at [450, 312] on p "The Great Eastern Life Assurance Co Ltd" at bounding box center [385, 313] width 178 height 14
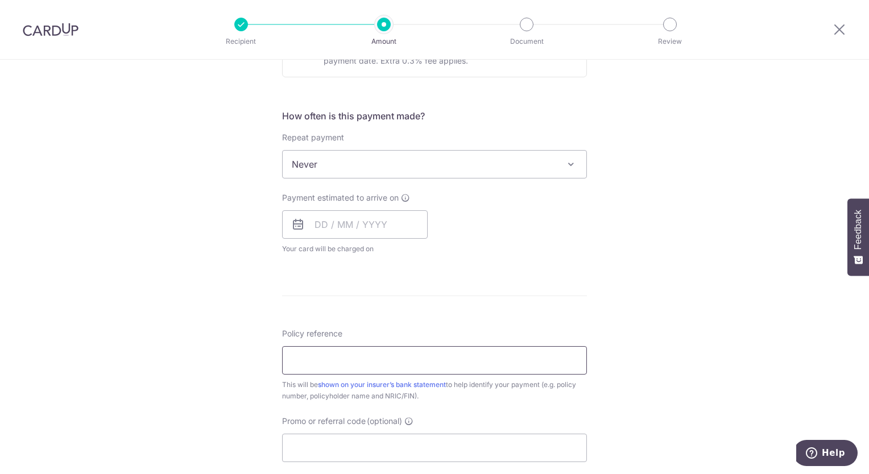
scroll to position [398, 0]
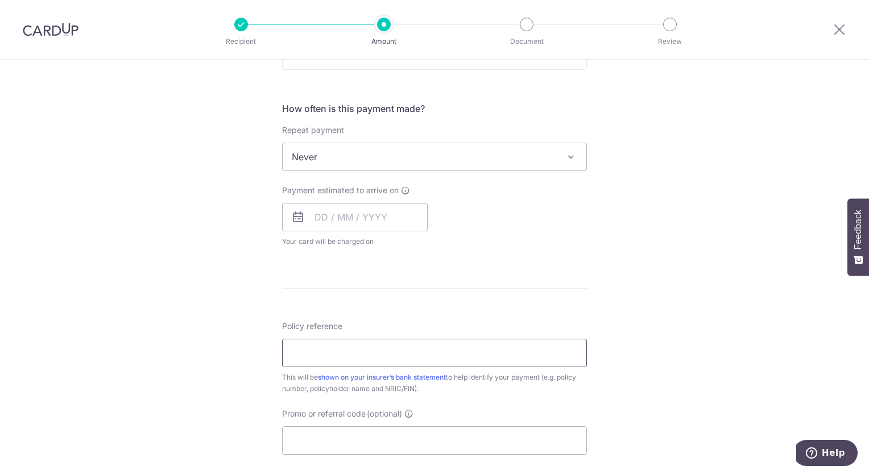
click at [360, 343] on input "Policy reference" at bounding box center [434, 353] width 305 height 28
paste input "0204620179"
click at [360, 343] on input "0204620179" at bounding box center [434, 353] width 305 height 28
click at [360, 355] on input "0204620179" at bounding box center [434, 353] width 305 height 28
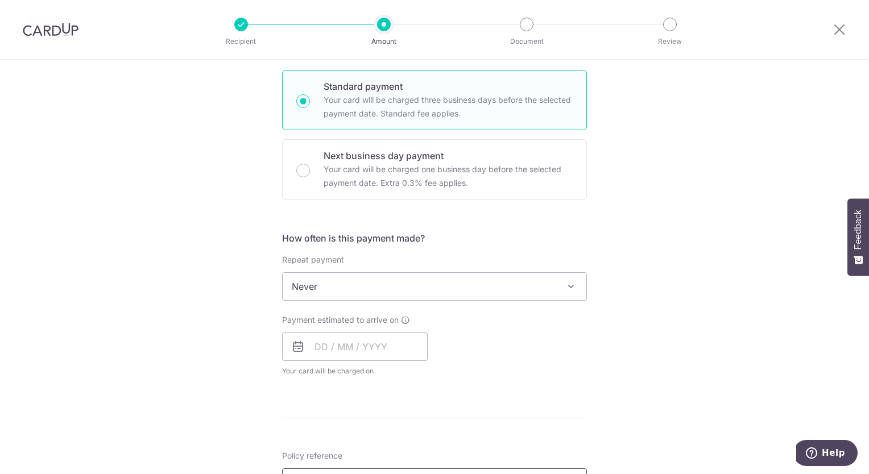
scroll to position [0, 0]
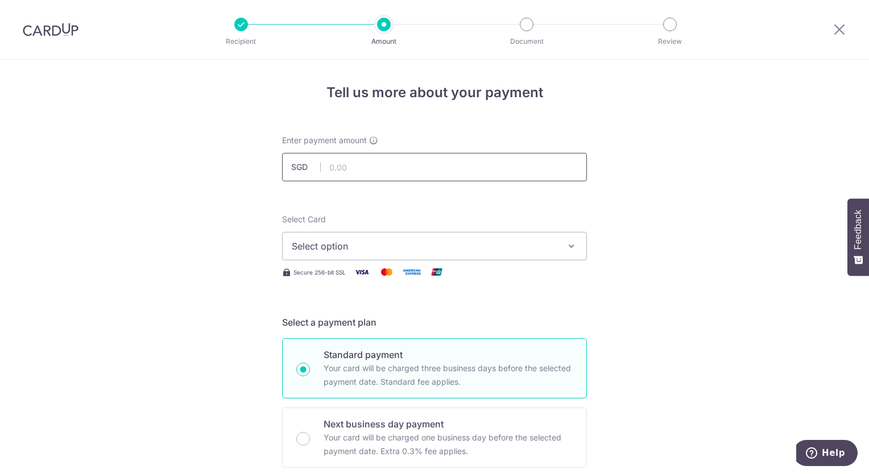
type input "0204620179"
click at [366, 169] on input "text" at bounding box center [434, 167] width 305 height 28
paste input "323.23"
type input "323.23"
click at [383, 248] on span "Select option" at bounding box center [424, 246] width 265 height 14
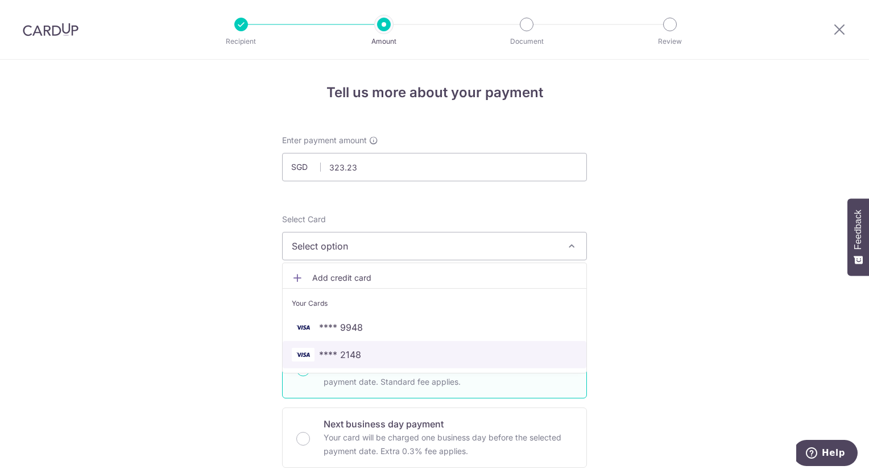
click at [383, 351] on span "**** 2148" at bounding box center [434, 355] width 285 height 14
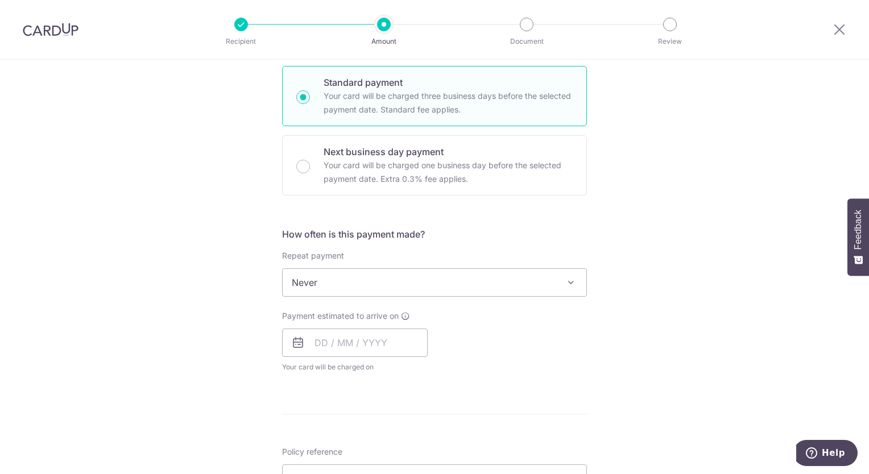
scroll to position [284, 0]
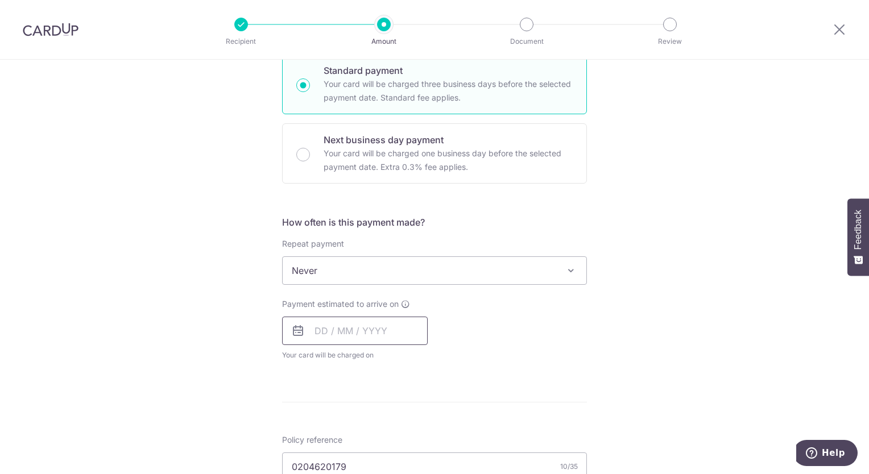
click at [326, 329] on input "text" at bounding box center [355, 331] width 146 height 28
click at [353, 339] on input "text" at bounding box center [355, 331] width 146 height 28
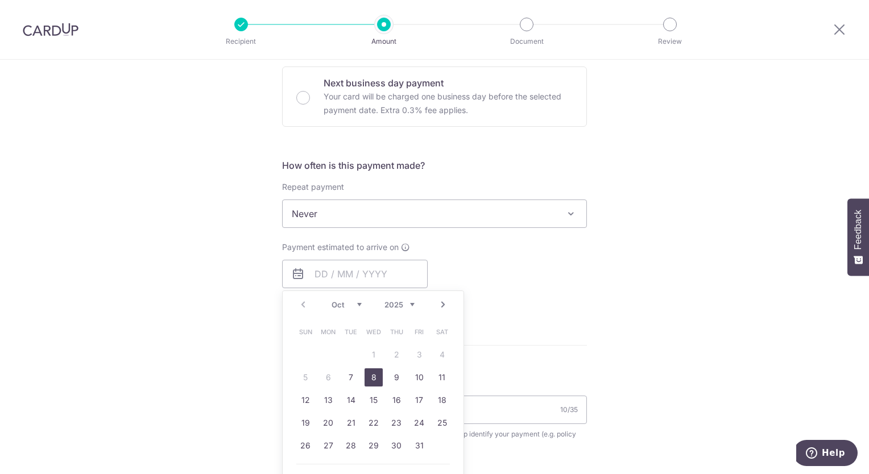
drag, startPoint x: 368, startPoint y: 376, endPoint x: 507, endPoint y: 277, distance: 170.4
click at [368, 376] on link "8" at bounding box center [373, 377] width 18 height 18
type input "[DATE]"
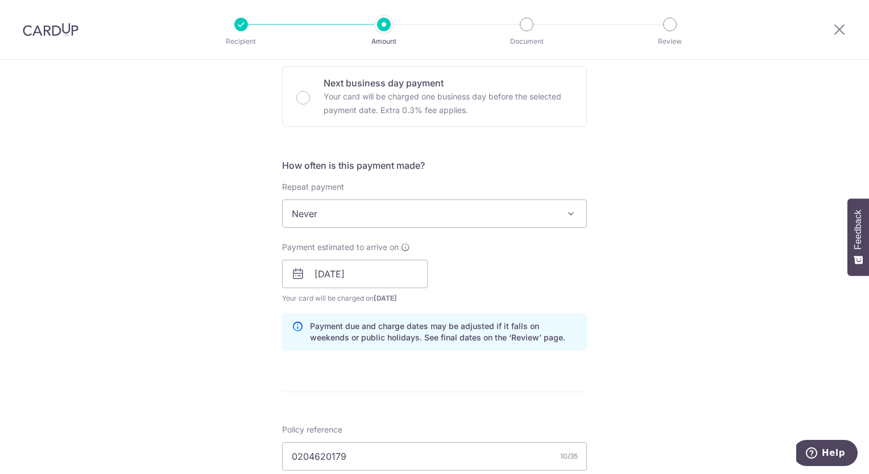
click at [507, 277] on div "Payment estimated to arrive on 08/10/2025 Prev Next Oct Nov Dec 2025 2026 2027 …" at bounding box center [434, 273] width 318 height 63
click at [389, 280] on input "[DATE]" at bounding box center [355, 274] width 146 height 28
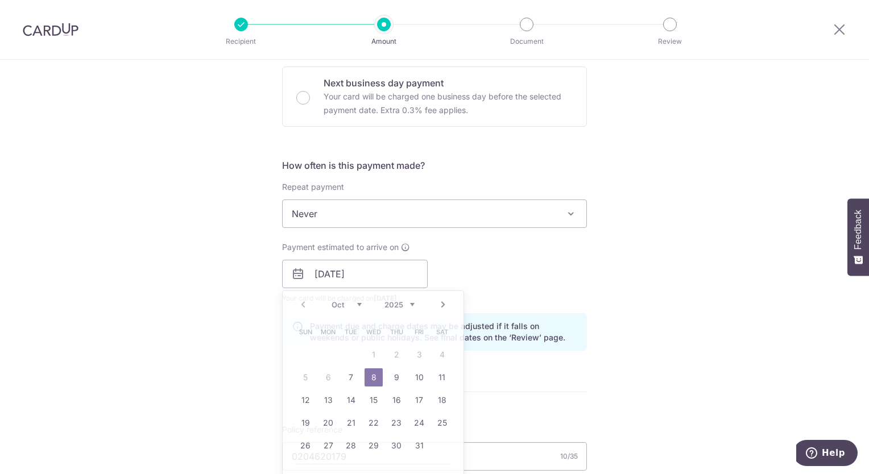
click at [518, 259] on div "Payment estimated to arrive on 08/10/2025 Prev Next Oct Nov Dec 2025 2026 2027 …" at bounding box center [434, 273] width 318 height 63
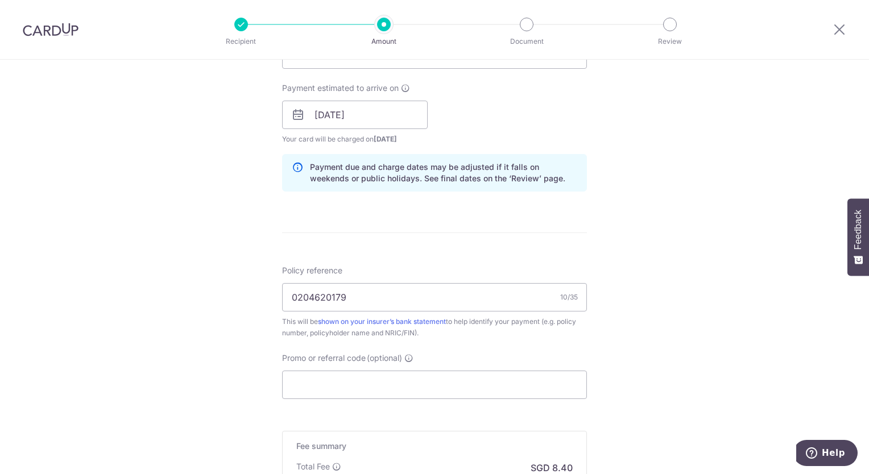
scroll to position [569, 0]
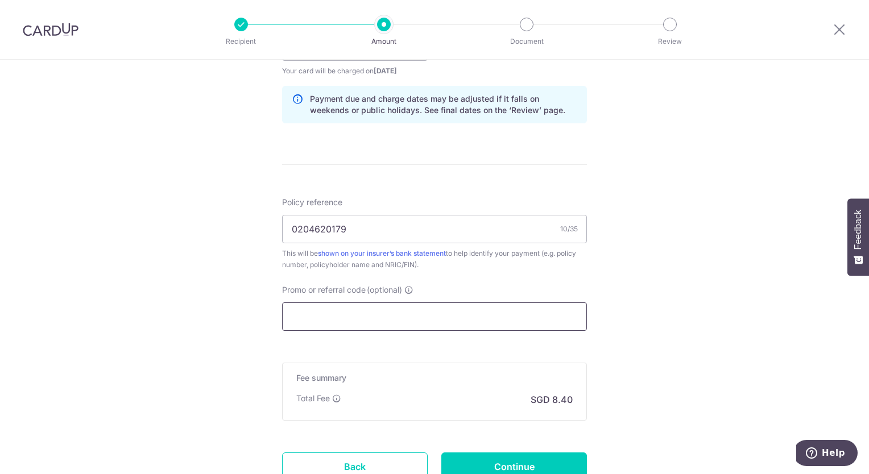
click at [484, 313] on input "Promo or referral code (optional)" at bounding box center [434, 316] width 305 height 28
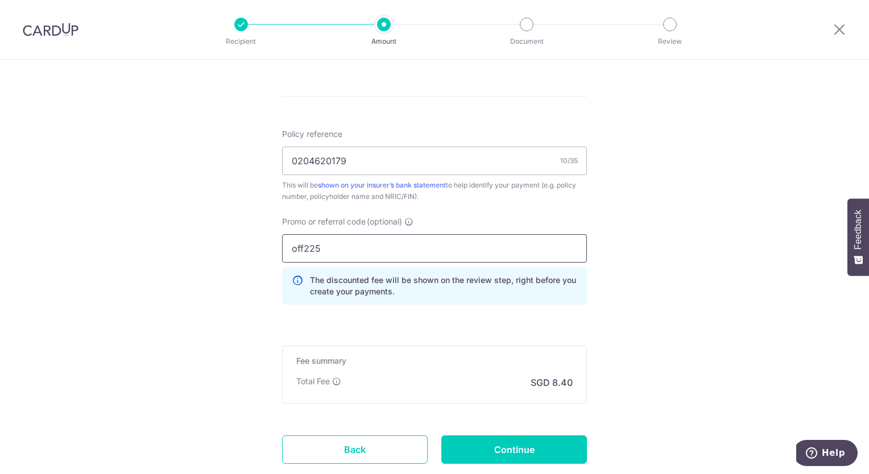
scroll to position [710, 0]
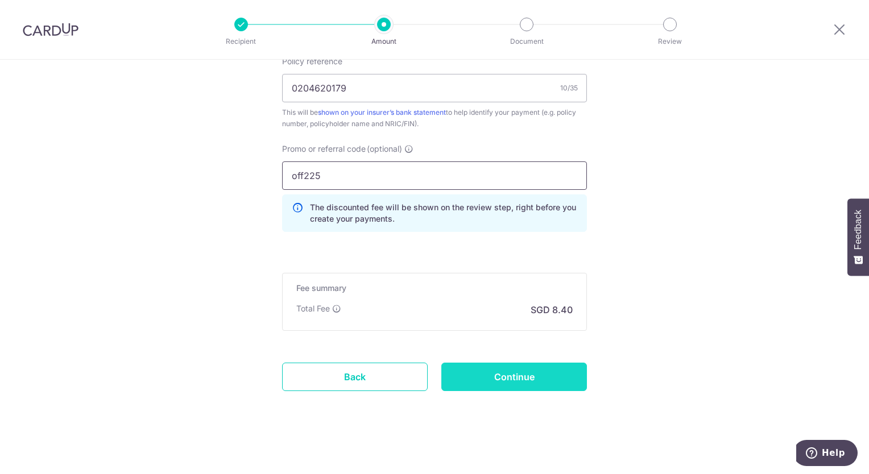
type input "off225"
click at [550, 382] on input "Continue" at bounding box center [514, 377] width 146 height 28
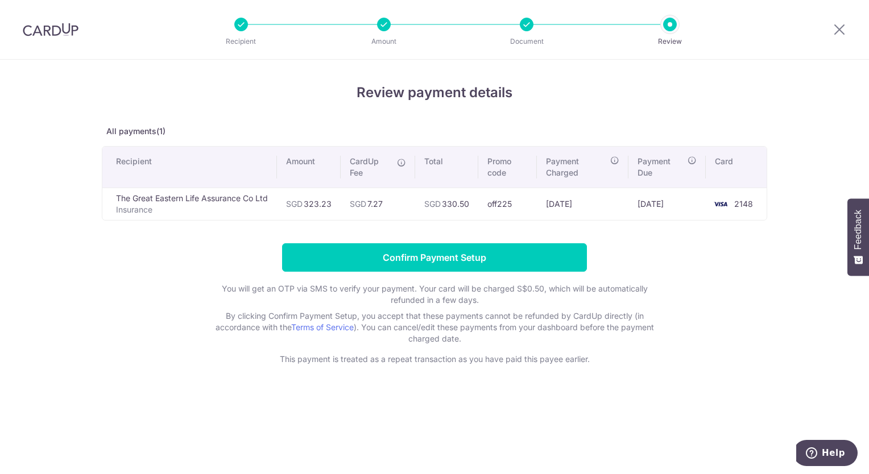
click at [214, 368] on div "Review payment details All payments(1) Recipient Amount CardUp Fee Total Promo …" at bounding box center [434, 267] width 869 height 414
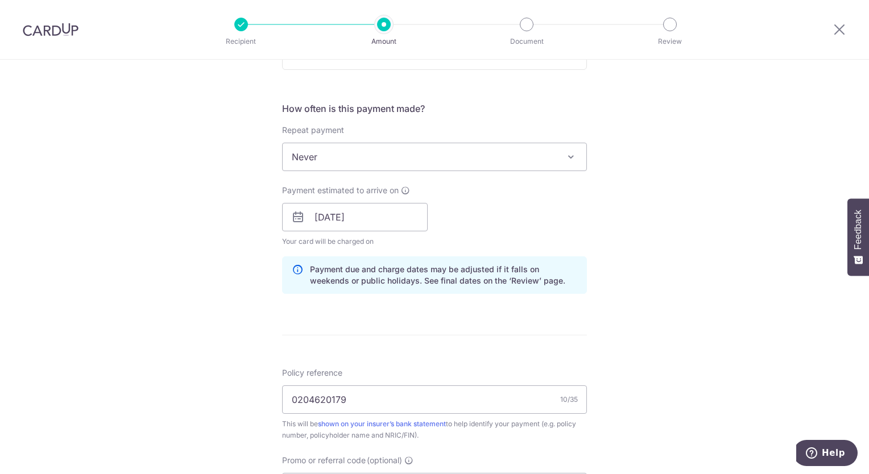
scroll to position [512, 0]
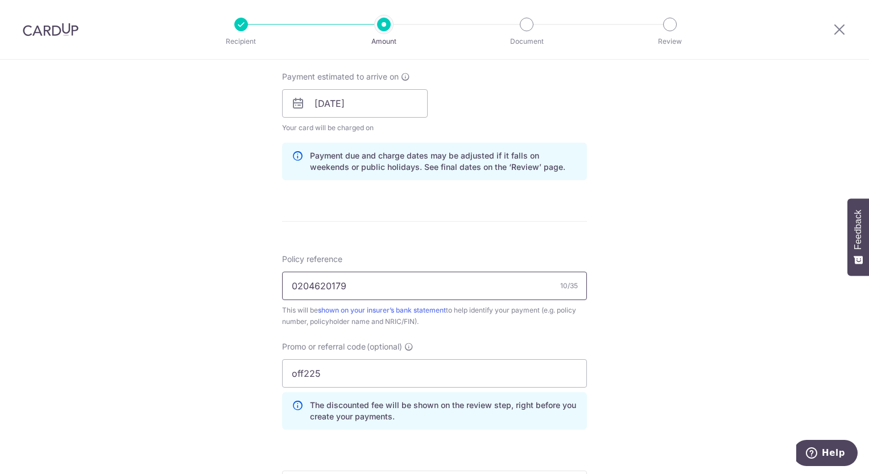
click at [421, 281] on input "0204620179" at bounding box center [434, 286] width 305 height 28
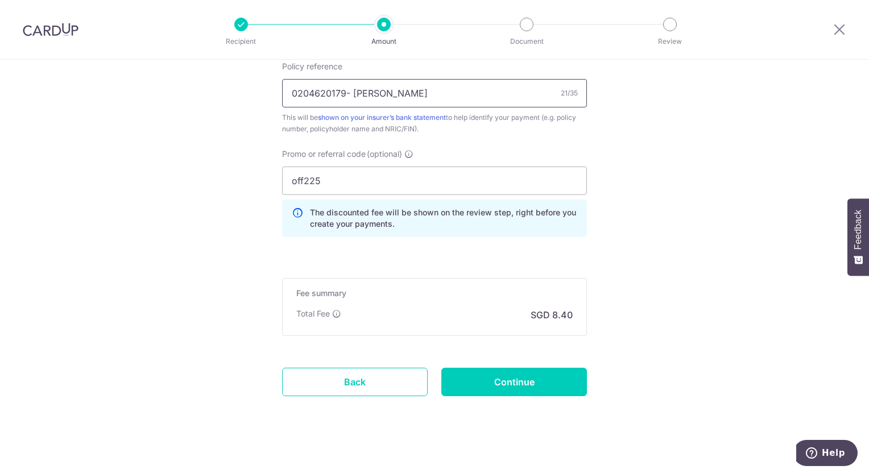
scroll to position [710, 0]
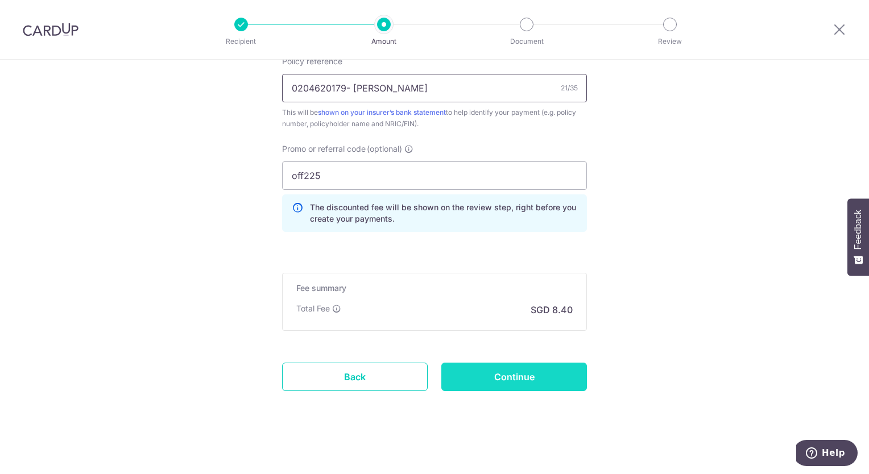
type input "0204620179- [PERSON_NAME]"
click at [548, 370] on input "Continue" at bounding box center [514, 377] width 146 height 28
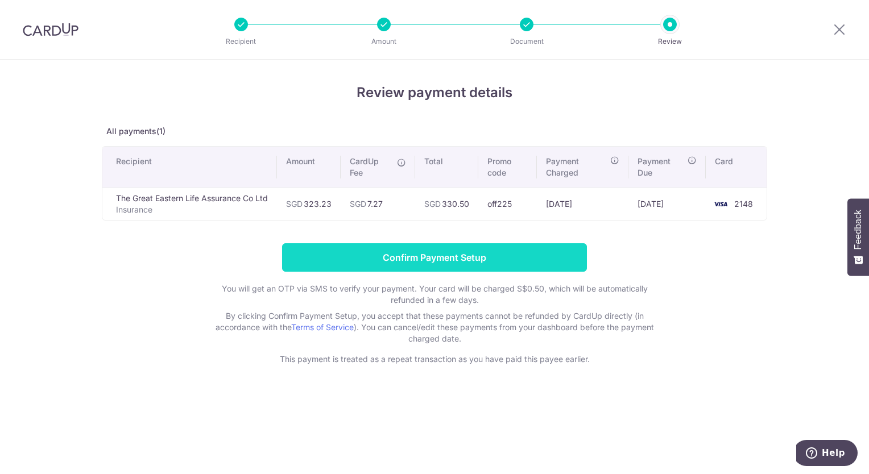
click at [418, 263] on input "Confirm Payment Setup" at bounding box center [434, 257] width 305 height 28
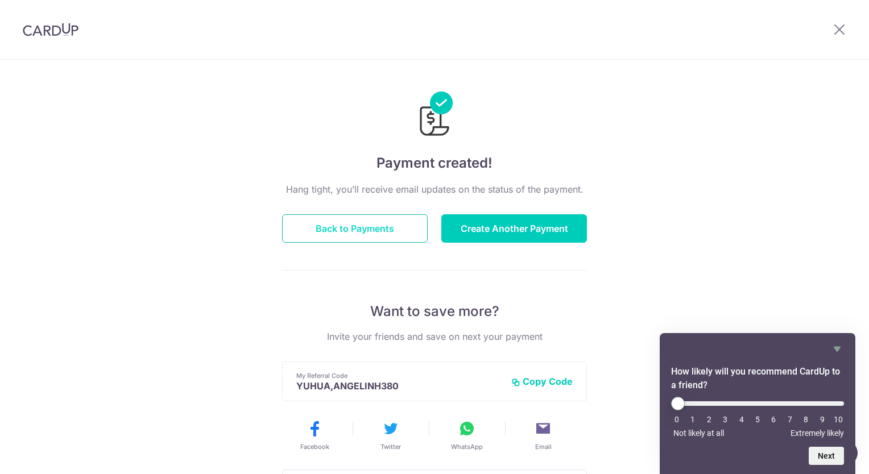
click at [333, 236] on button "Back to Payments" at bounding box center [355, 228] width 146 height 28
